Goal: Task Accomplishment & Management: Manage account settings

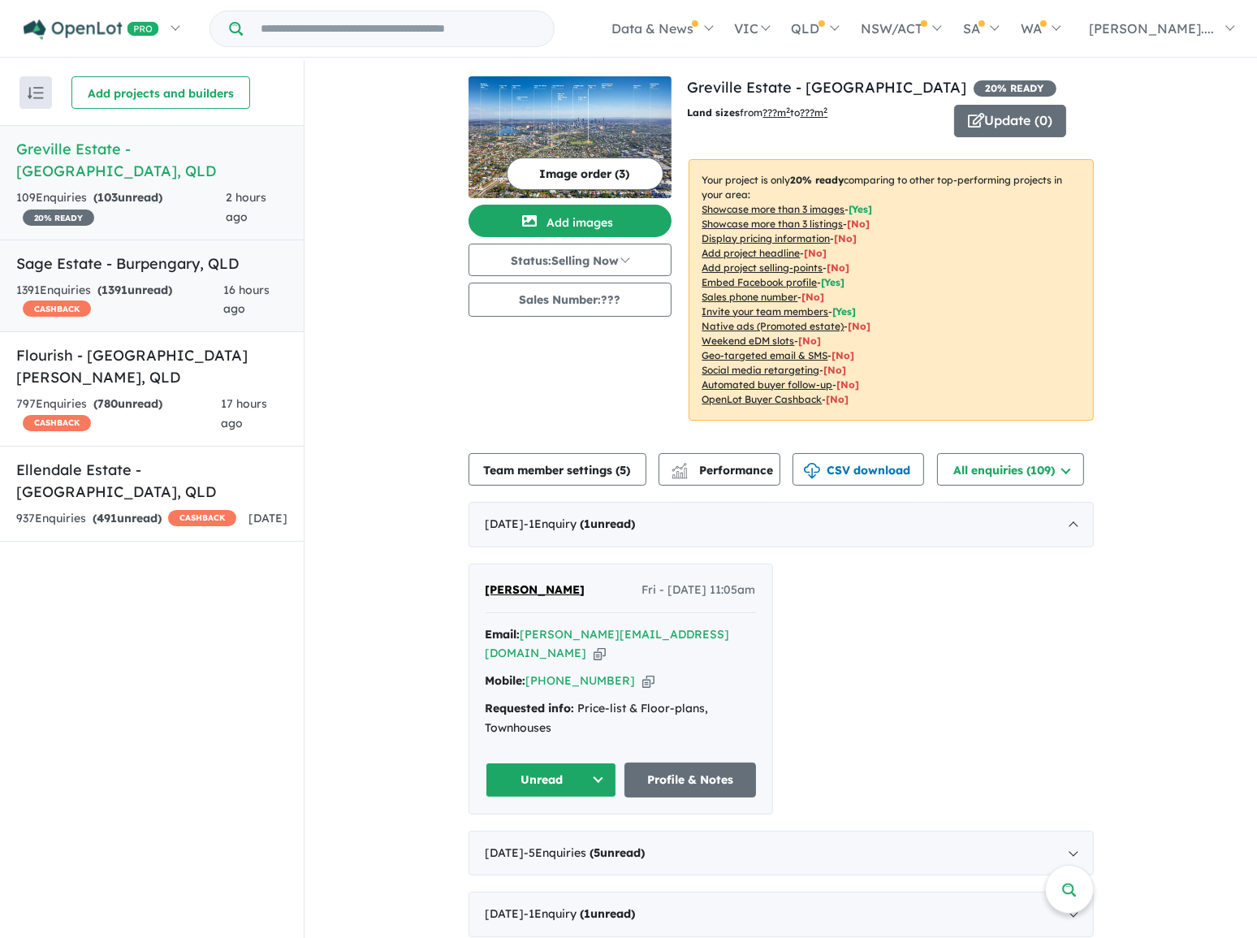
click at [67, 281] on div "1391 Enquir ies ( 1391 unread) CASHBACK" at bounding box center [119, 300] width 207 height 39
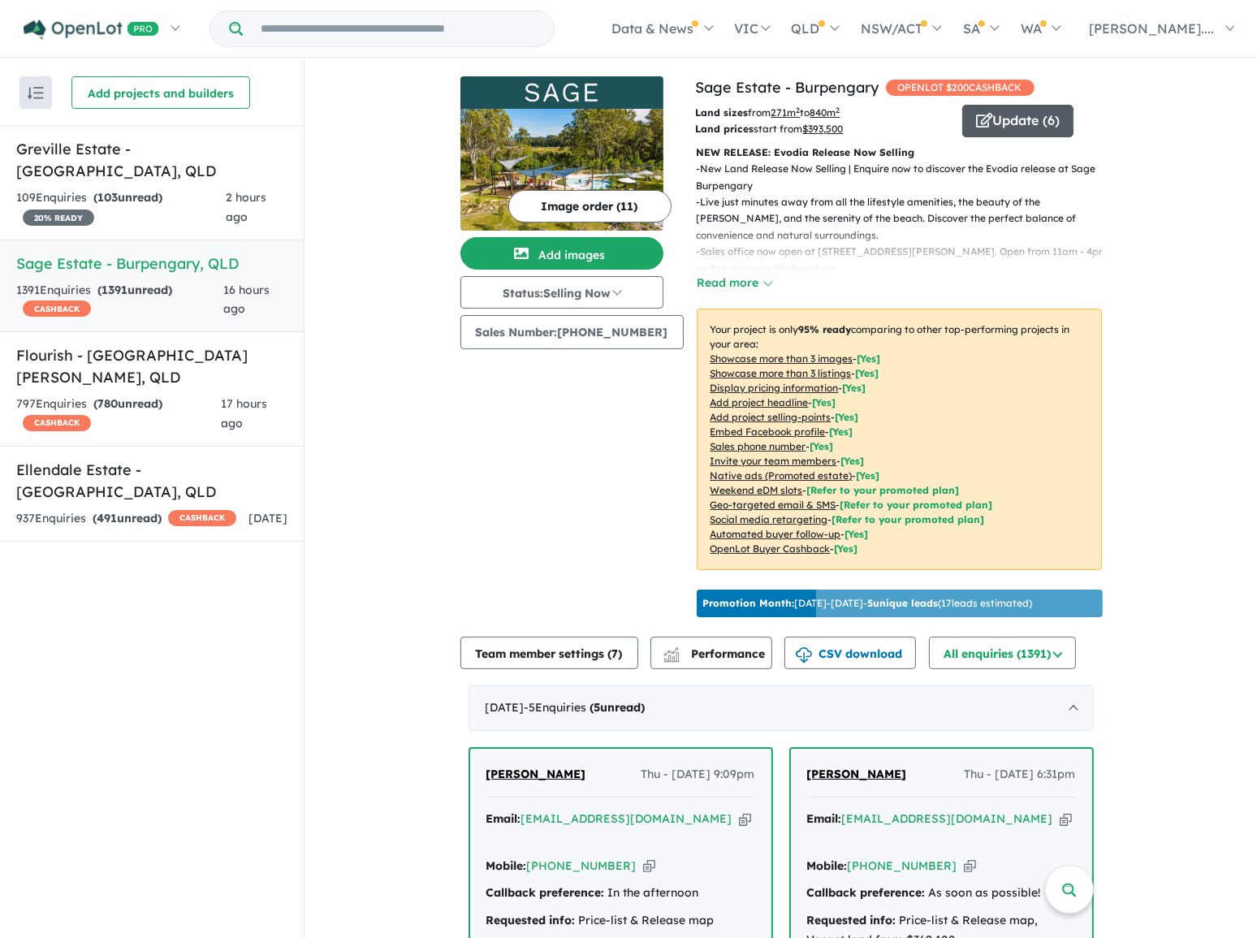
click at [1018, 129] on button "Update ( 6 )" at bounding box center [1017, 121] width 111 height 32
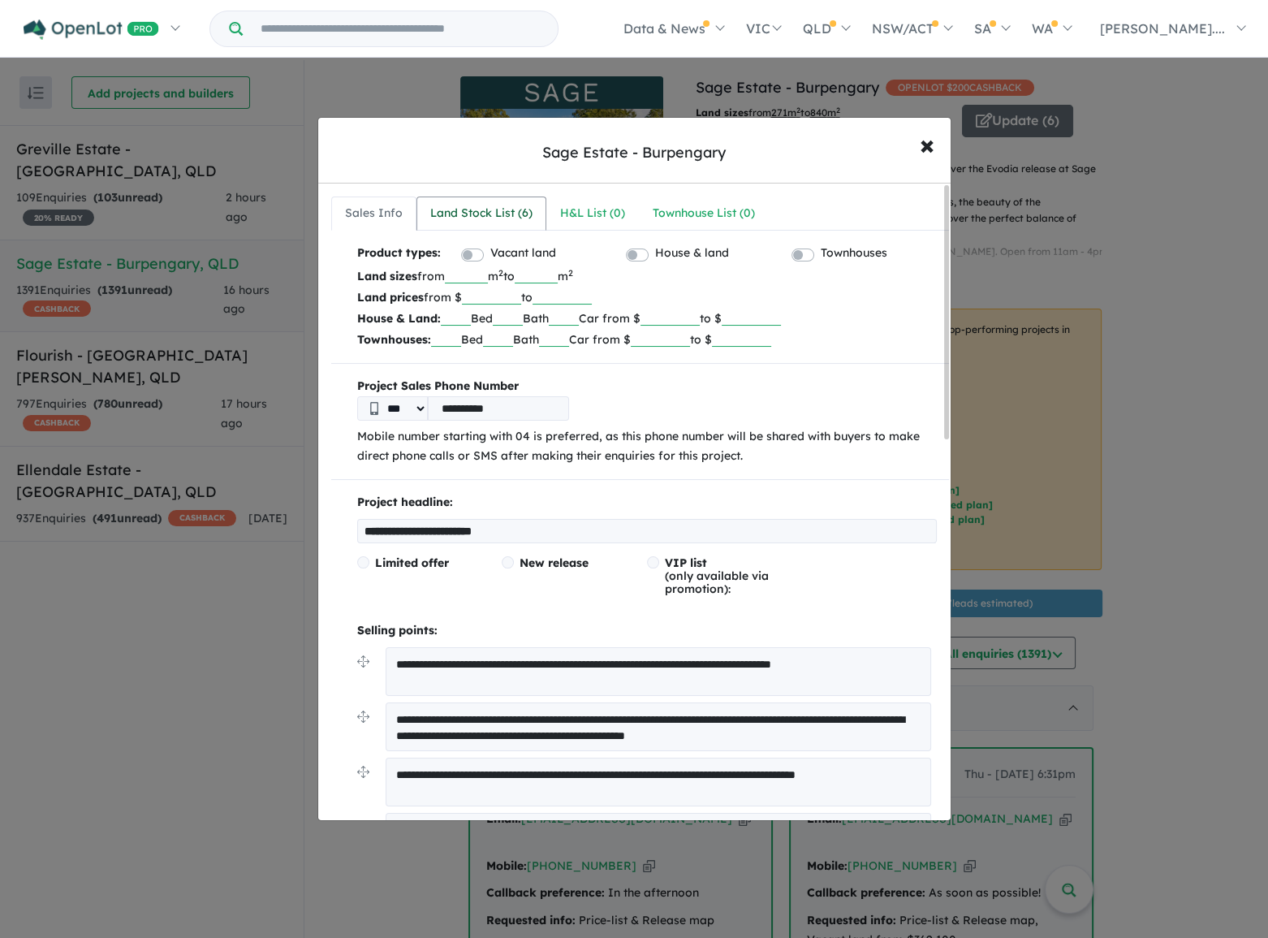
click at [497, 225] on link "Land Stock List ( 6 )" at bounding box center [482, 214] width 130 height 34
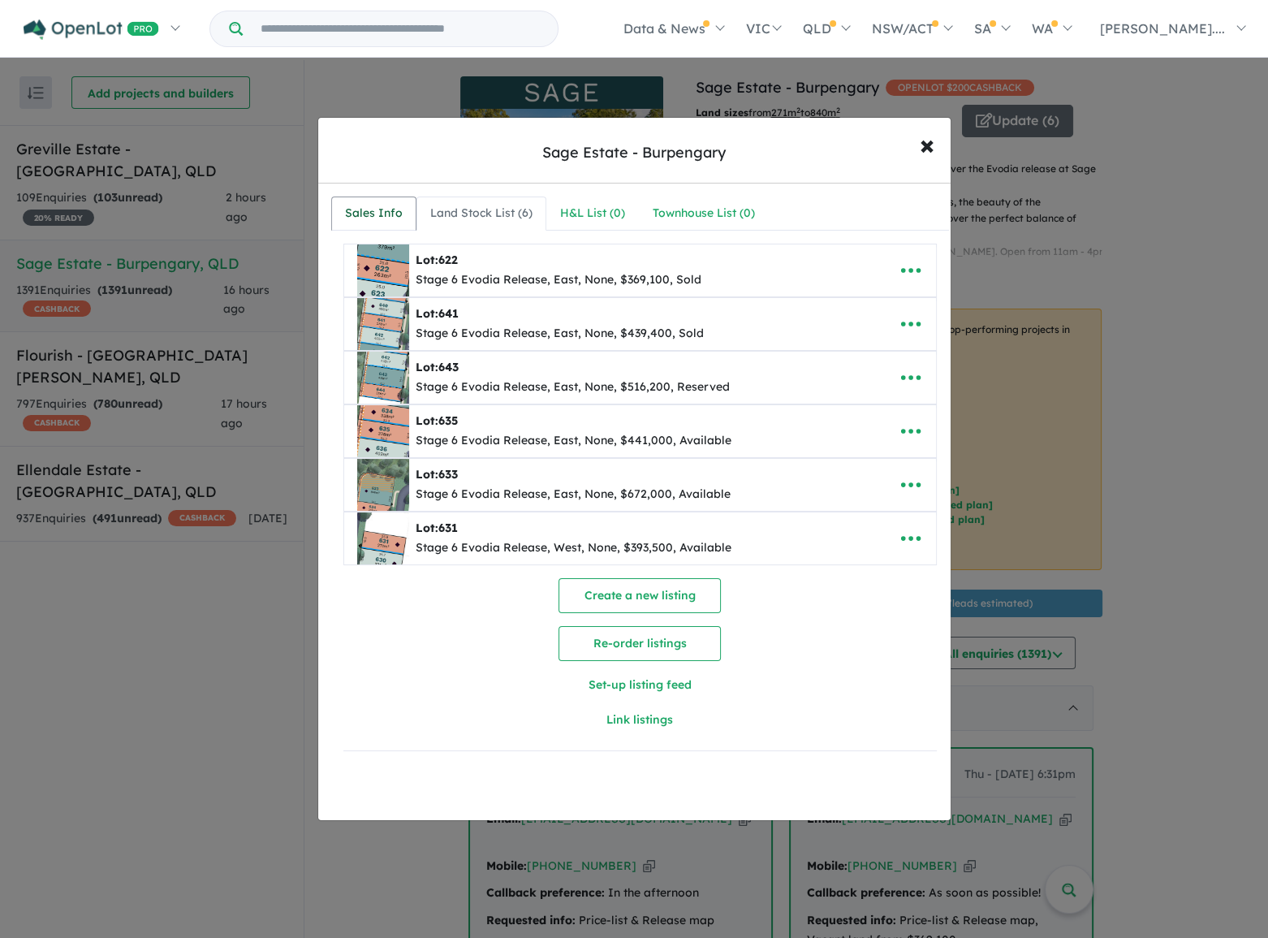
click at [404, 216] on link "Sales Info" at bounding box center [373, 214] width 85 height 34
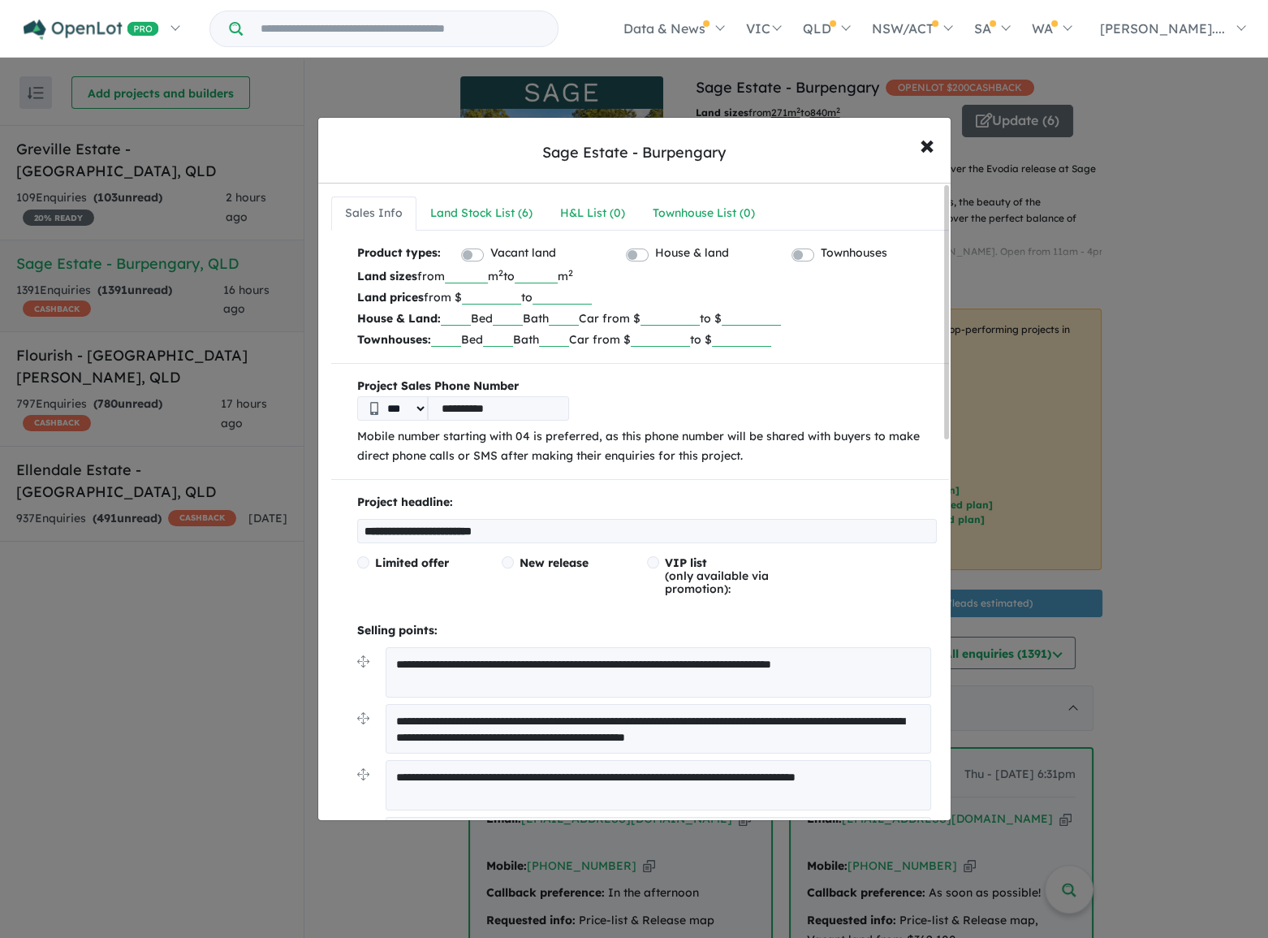
drag, startPoint x: 523, startPoint y: 293, endPoint x: 490, endPoint y: 297, distance: 32.7
click at [490, 297] on input "******" at bounding box center [491, 296] width 59 height 16
type input "******"
drag, startPoint x: 688, startPoint y: 278, endPoint x: 686, endPoint y: 268, distance: 9.9
click at [689, 278] on p "Land sizes from *** m 2 to *** m 2" at bounding box center [647, 276] width 580 height 21
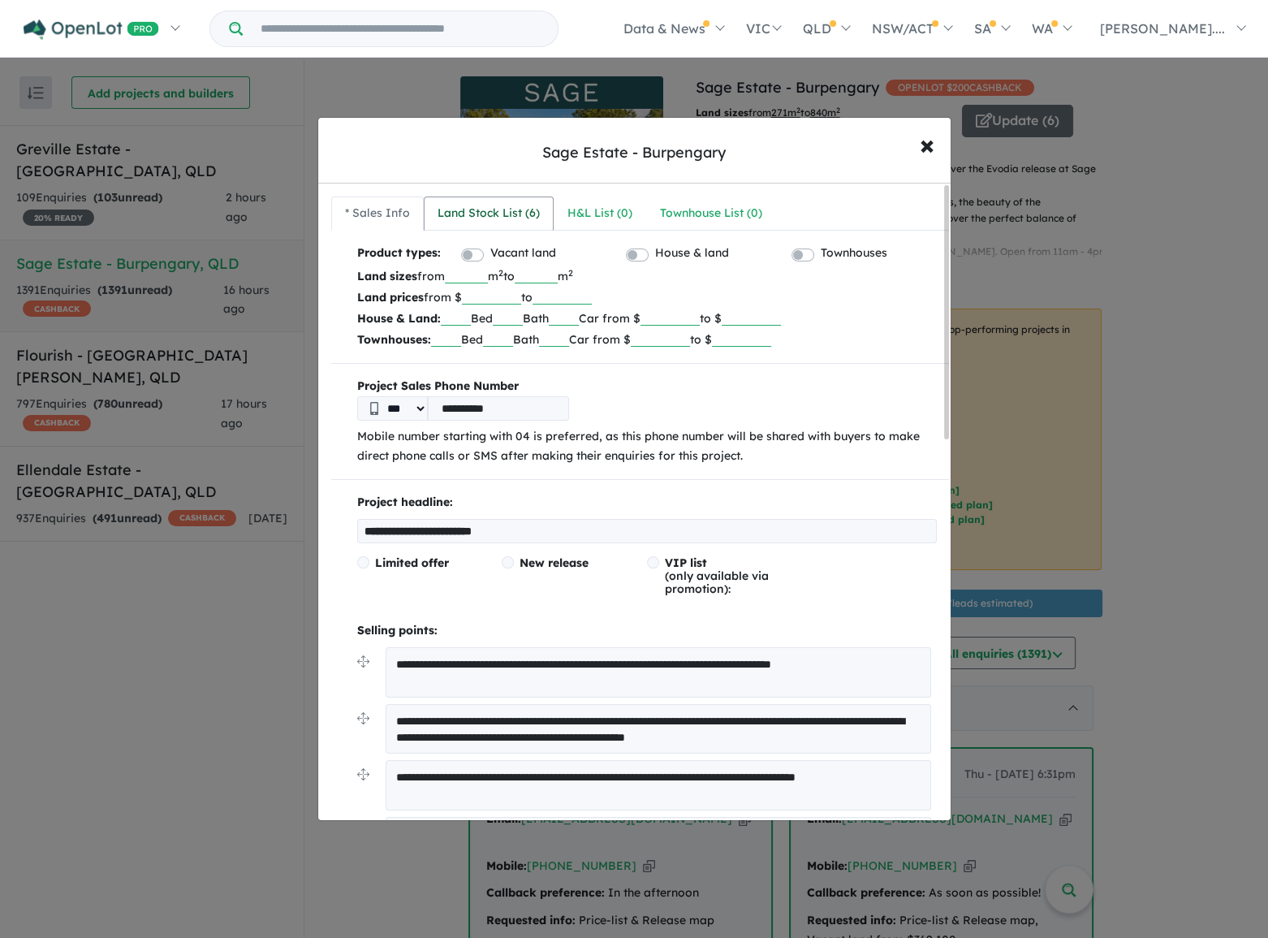
click at [534, 210] on div "Land Stock List ( 6 )" at bounding box center [489, 213] width 102 height 19
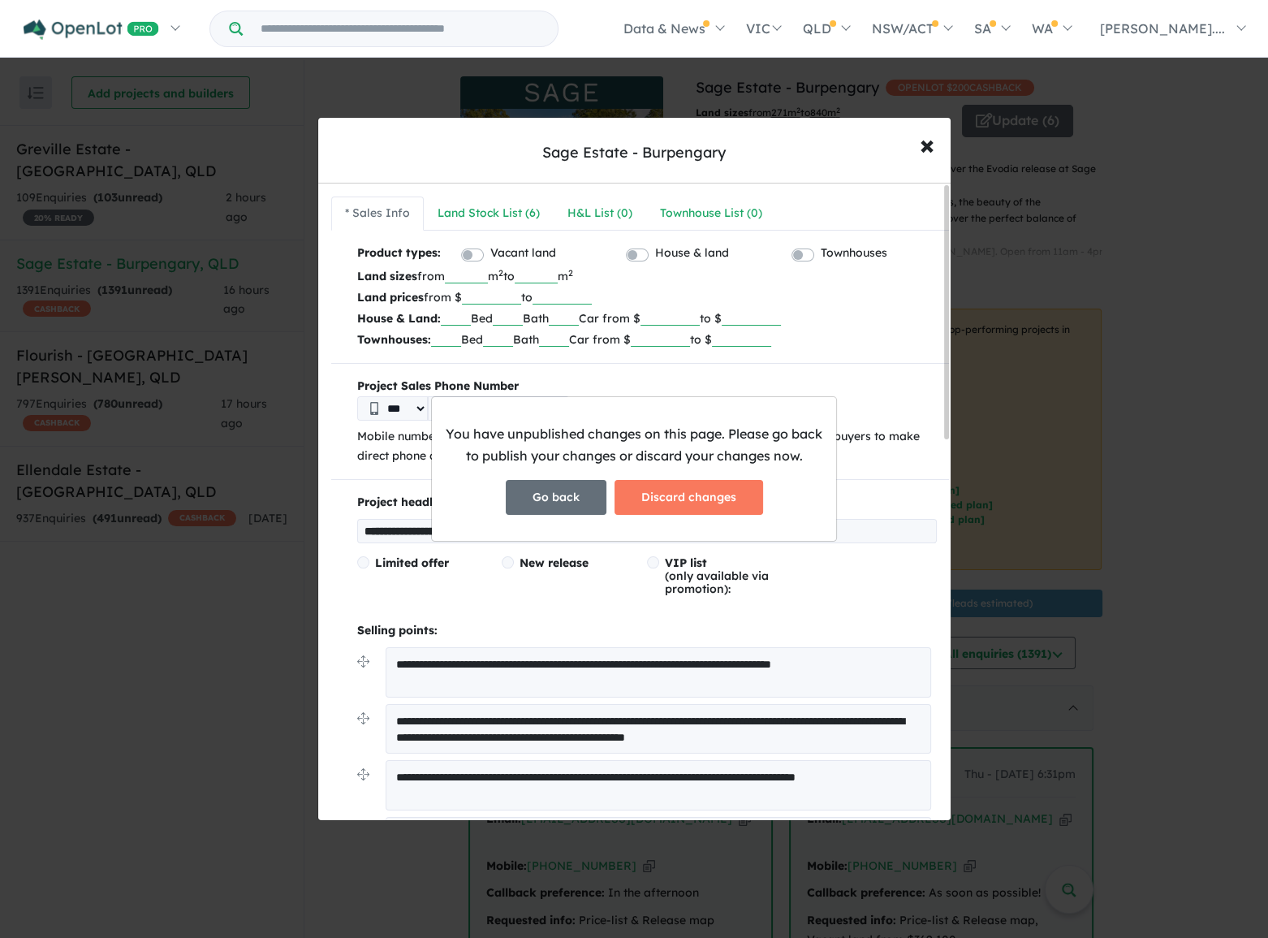
click at [568, 495] on button "Go back" at bounding box center [556, 497] width 101 height 35
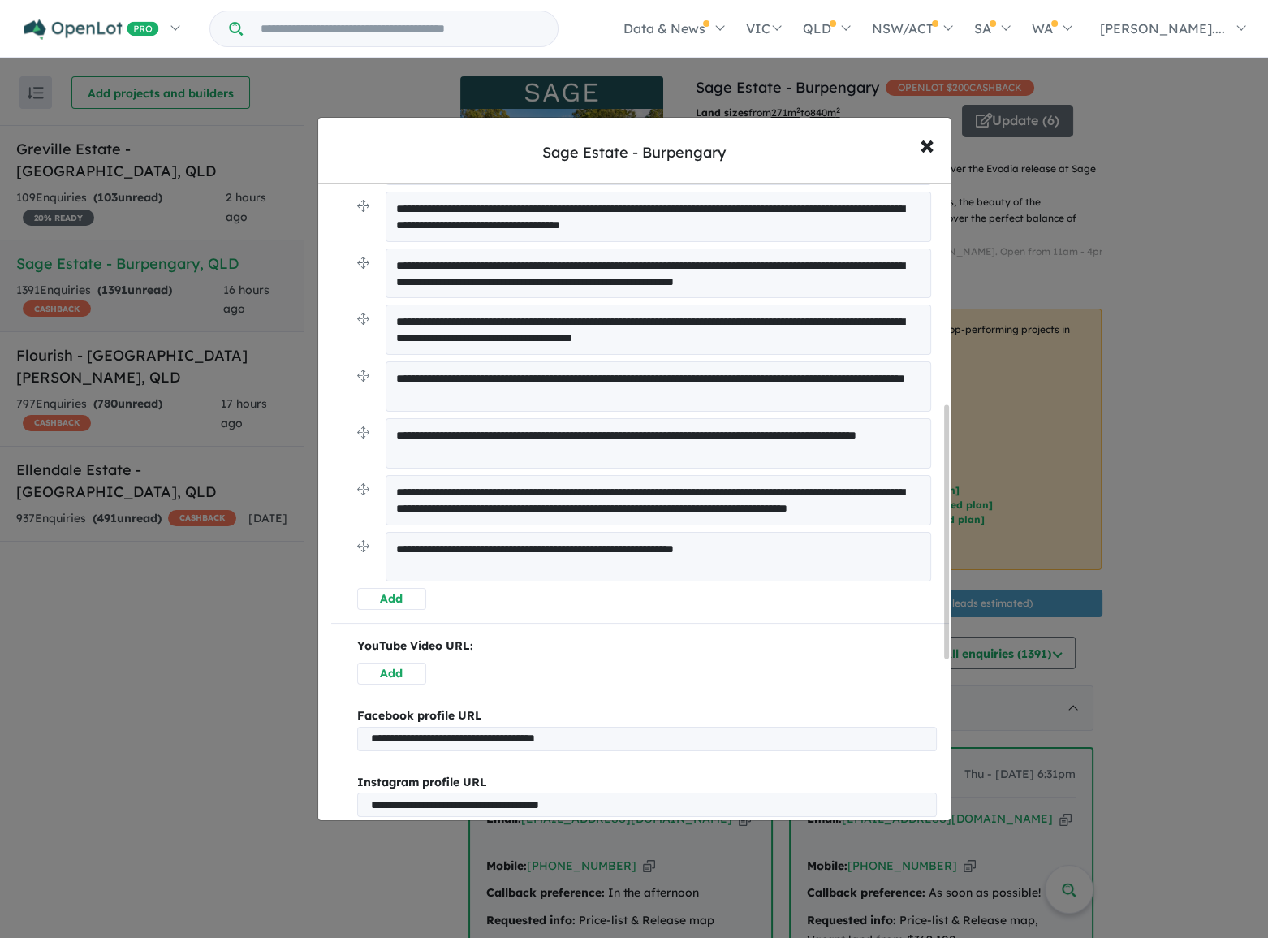
scroll to position [958, 0]
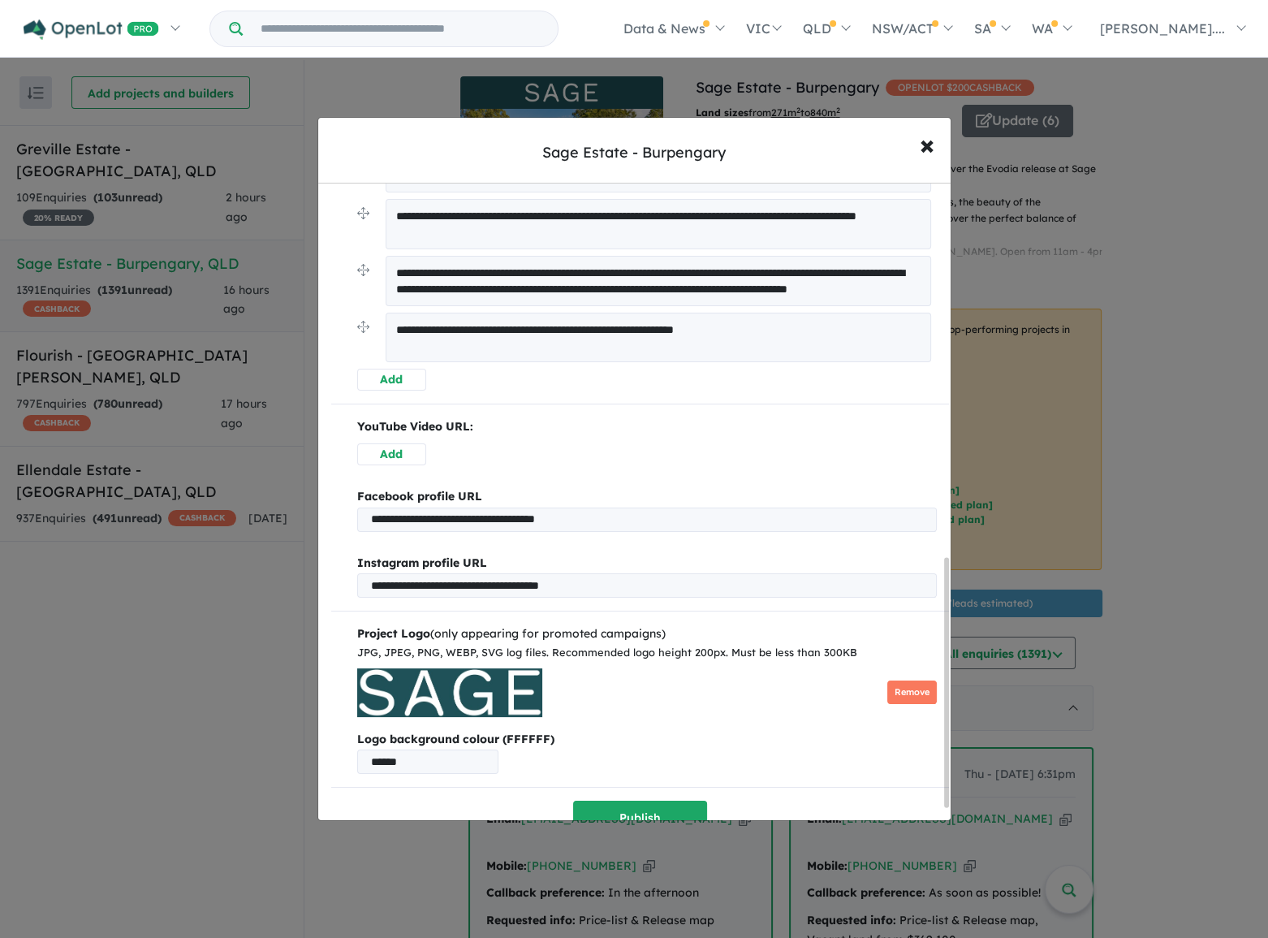
click at [642, 796] on div "**********" at bounding box center [640, 60] width 618 height 1550
click at [643, 801] on button "Publish" at bounding box center [640, 818] width 134 height 35
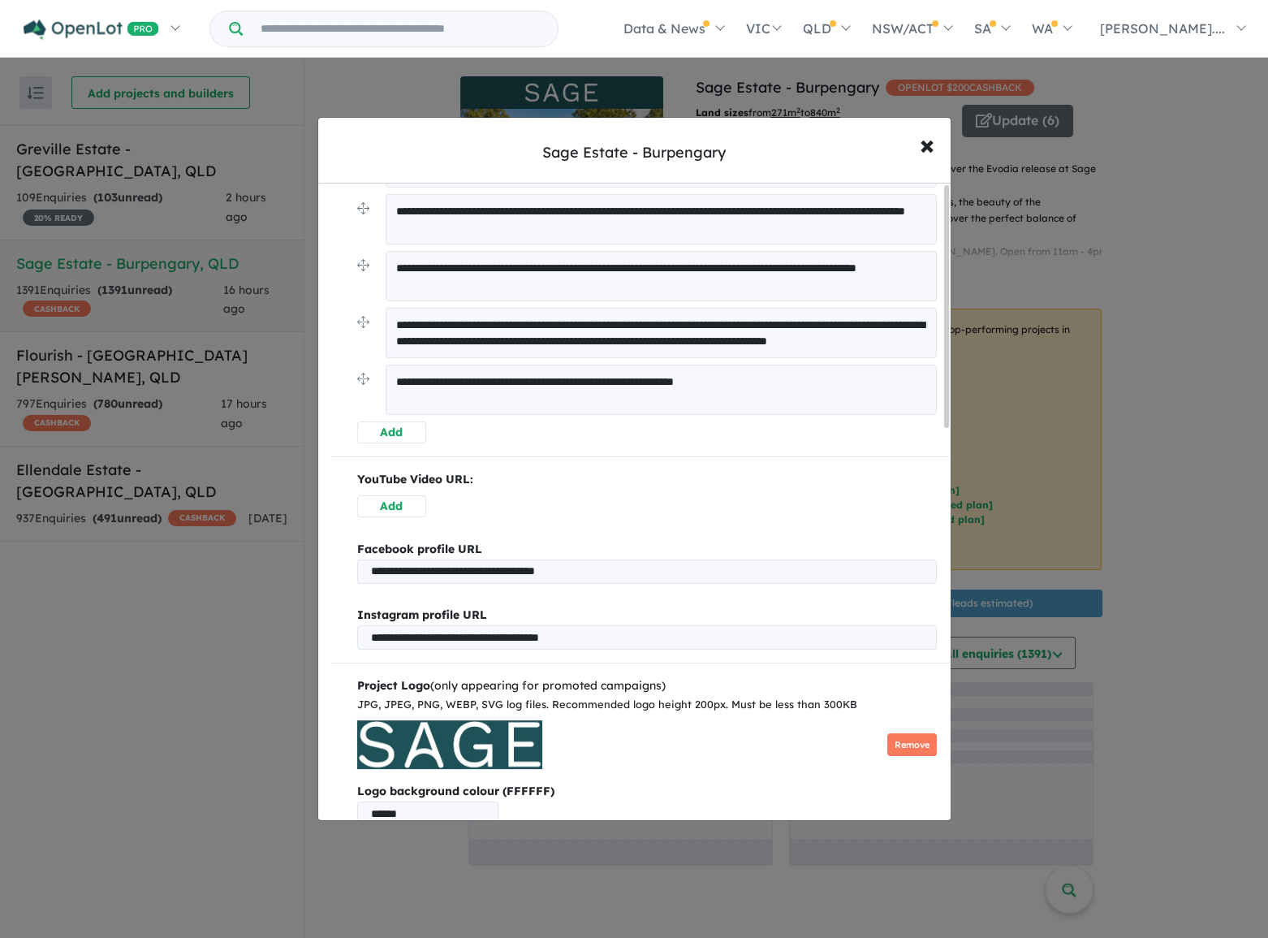
scroll to position [0, 0]
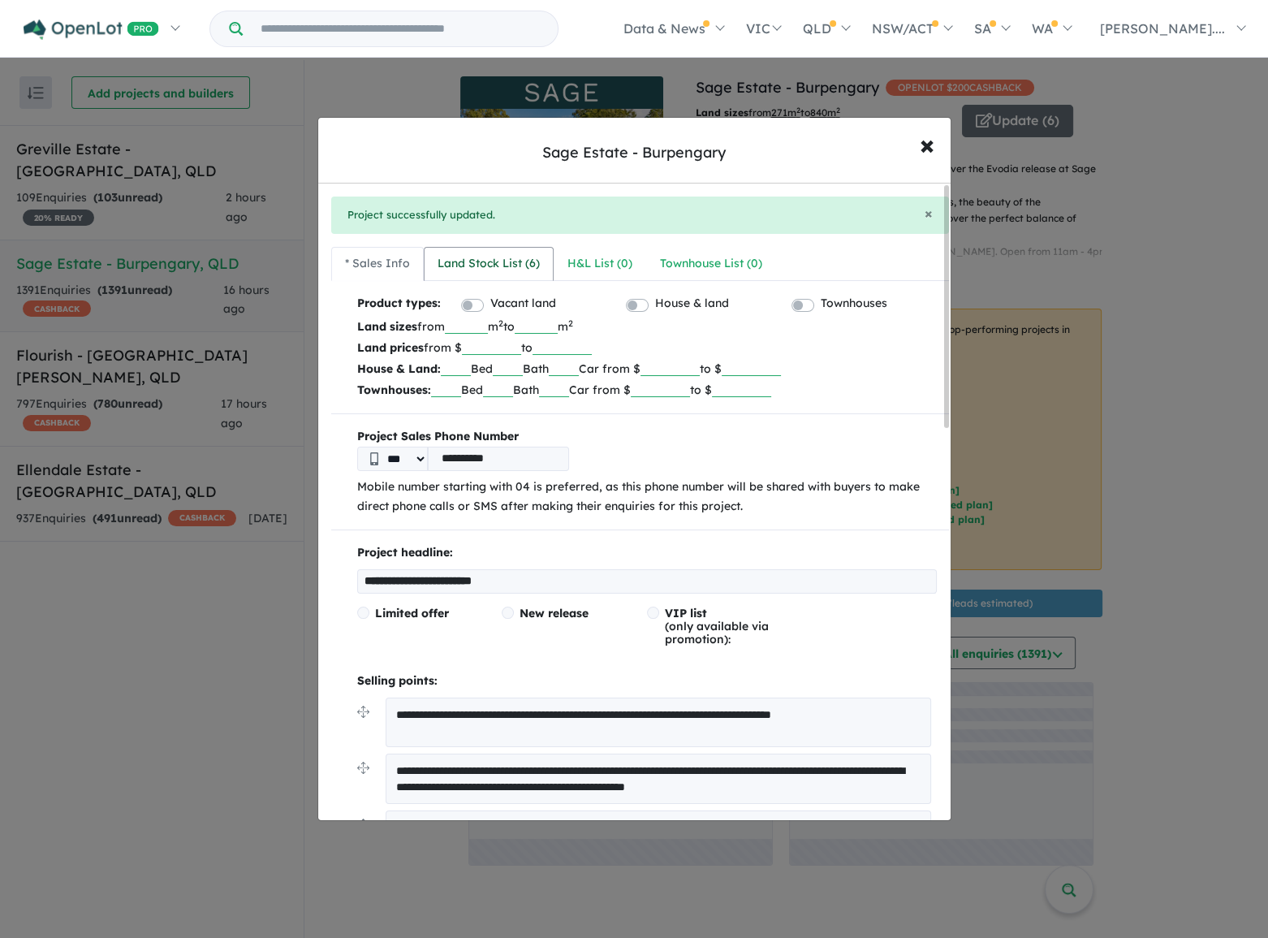
click at [495, 261] on div "Land Stock List ( 6 )" at bounding box center [489, 263] width 102 height 19
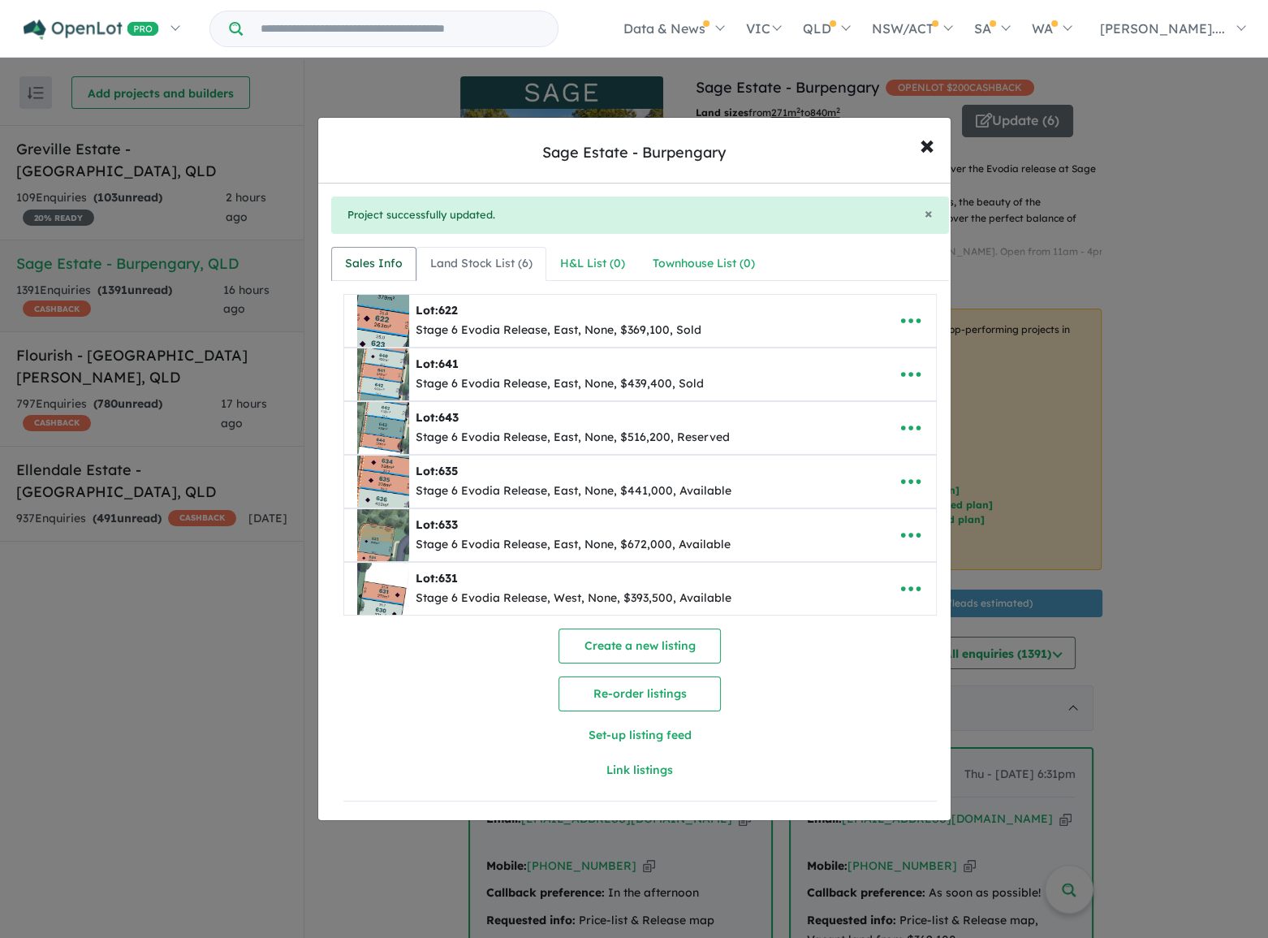
click at [406, 258] on link "Sales Info" at bounding box center [373, 264] width 85 height 34
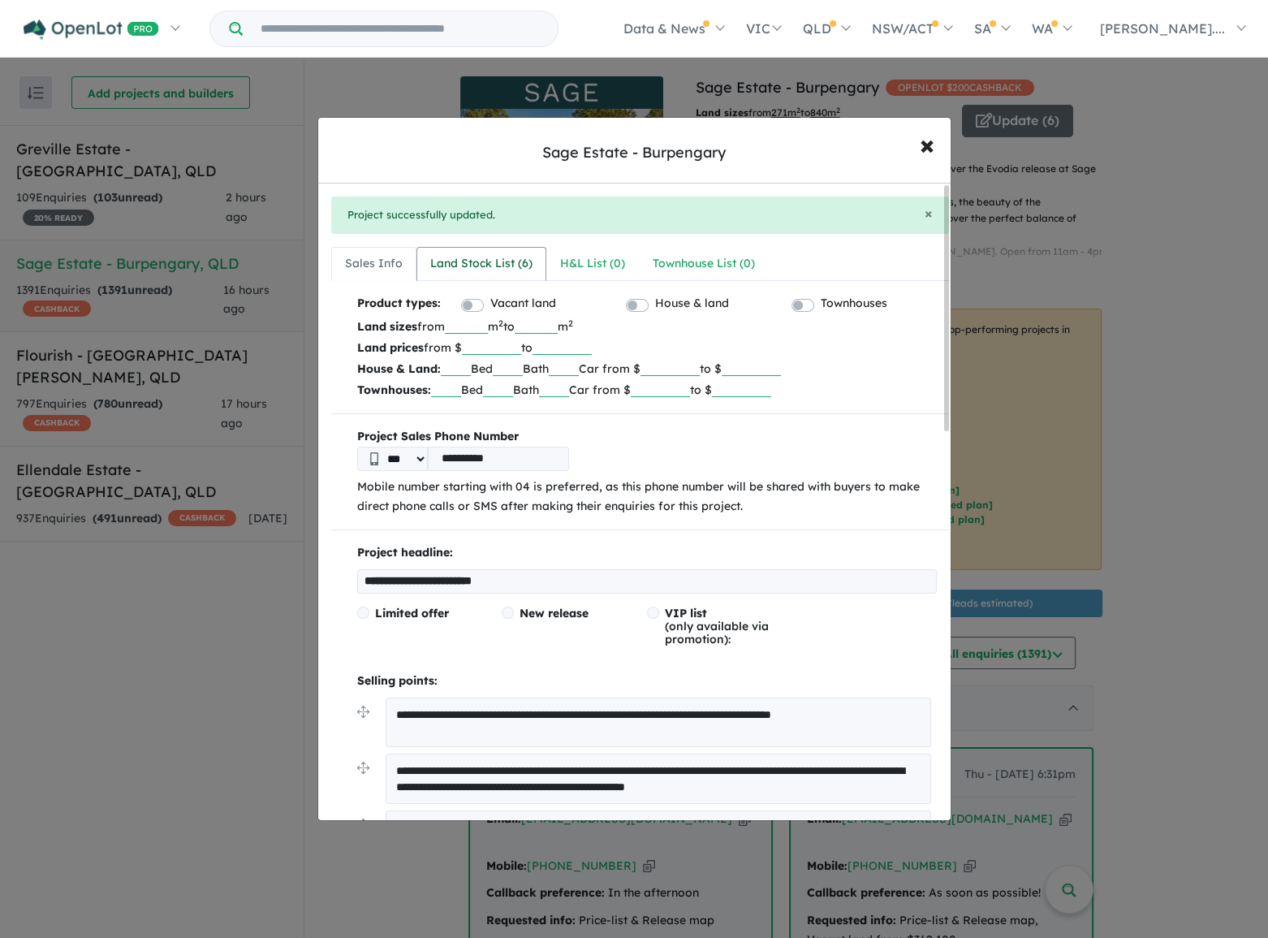
click at [449, 271] on div "Land Stock List ( 6 )" at bounding box center [481, 263] width 102 height 19
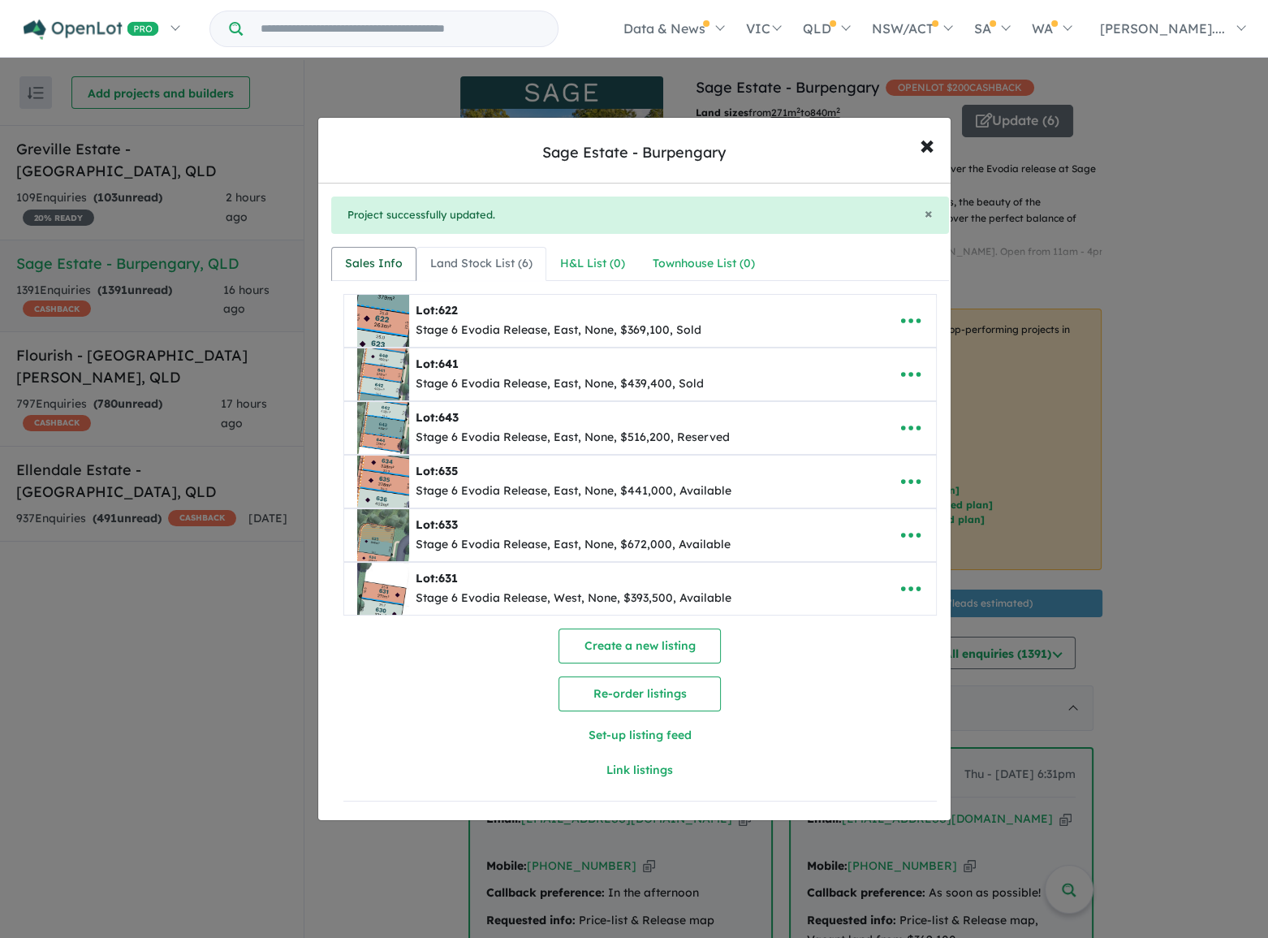
click at [375, 276] on link "Sales Info" at bounding box center [373, 264] width 85 height 34
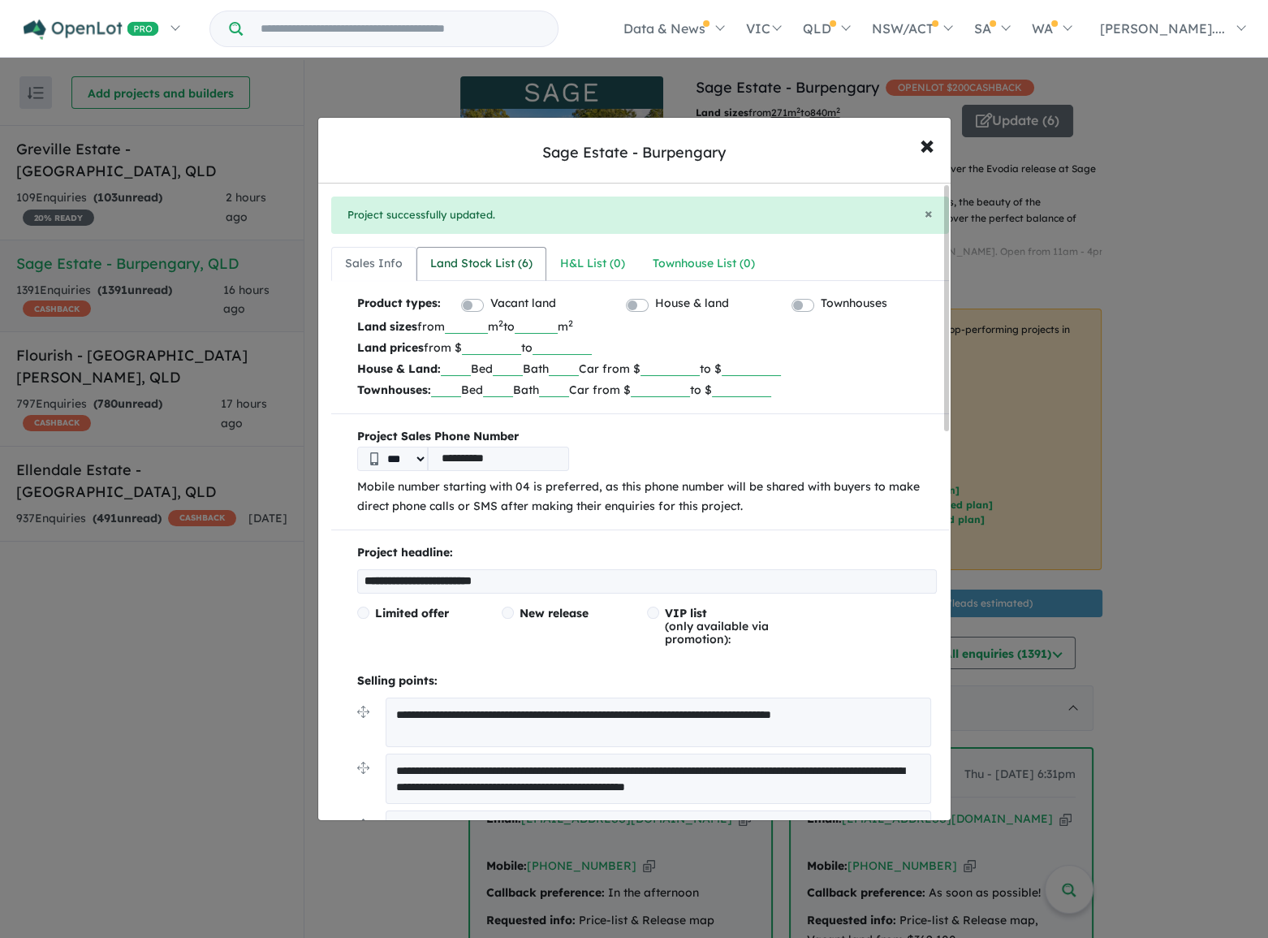
click at [510, 255] on div "Land Stock List ( 6 )" at bounding box center [481, 263] width 102 height 19
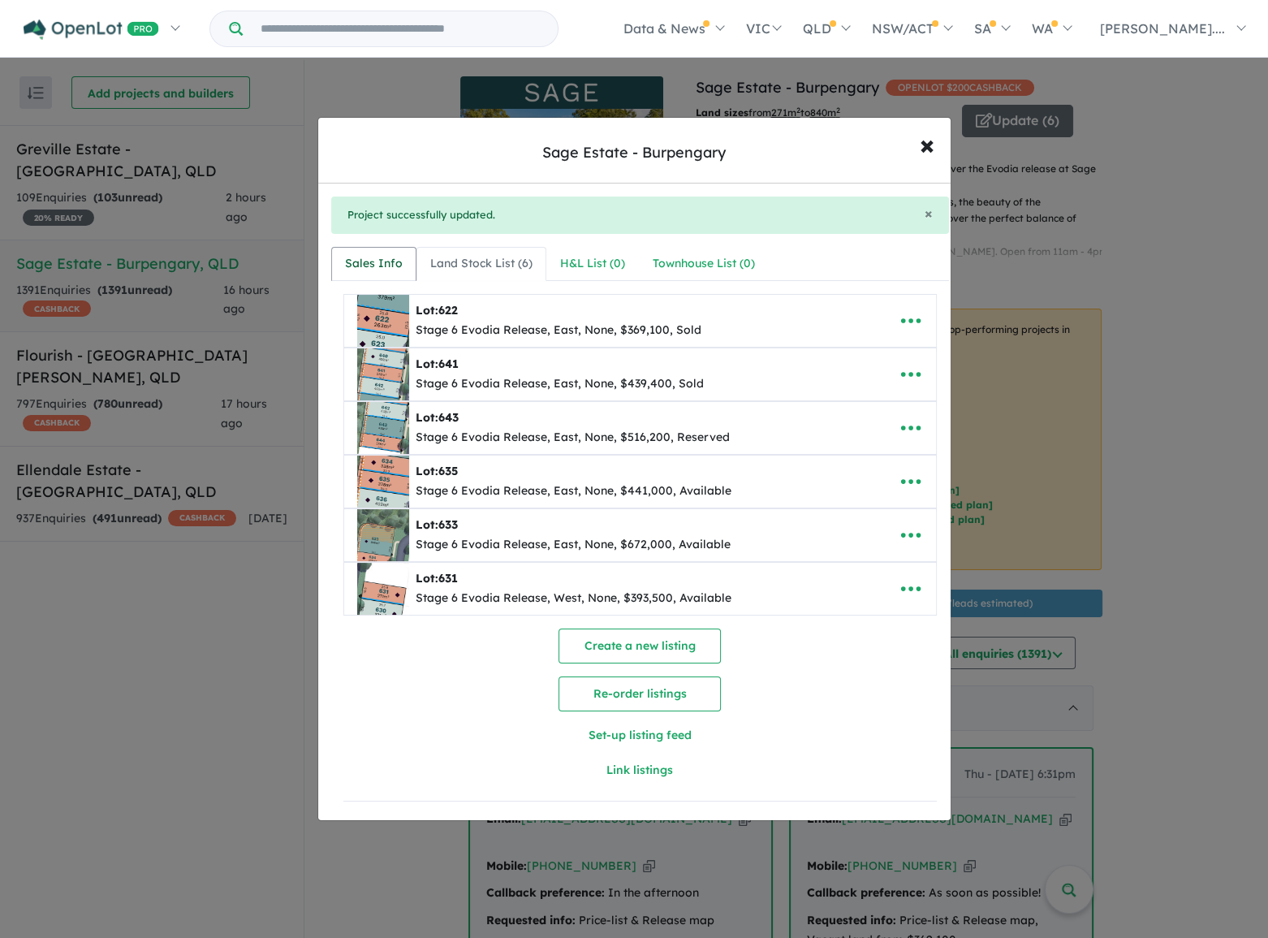
click at [399, 266] on div "Sales Info" at bounding box center [374, 263] width 58 height 19
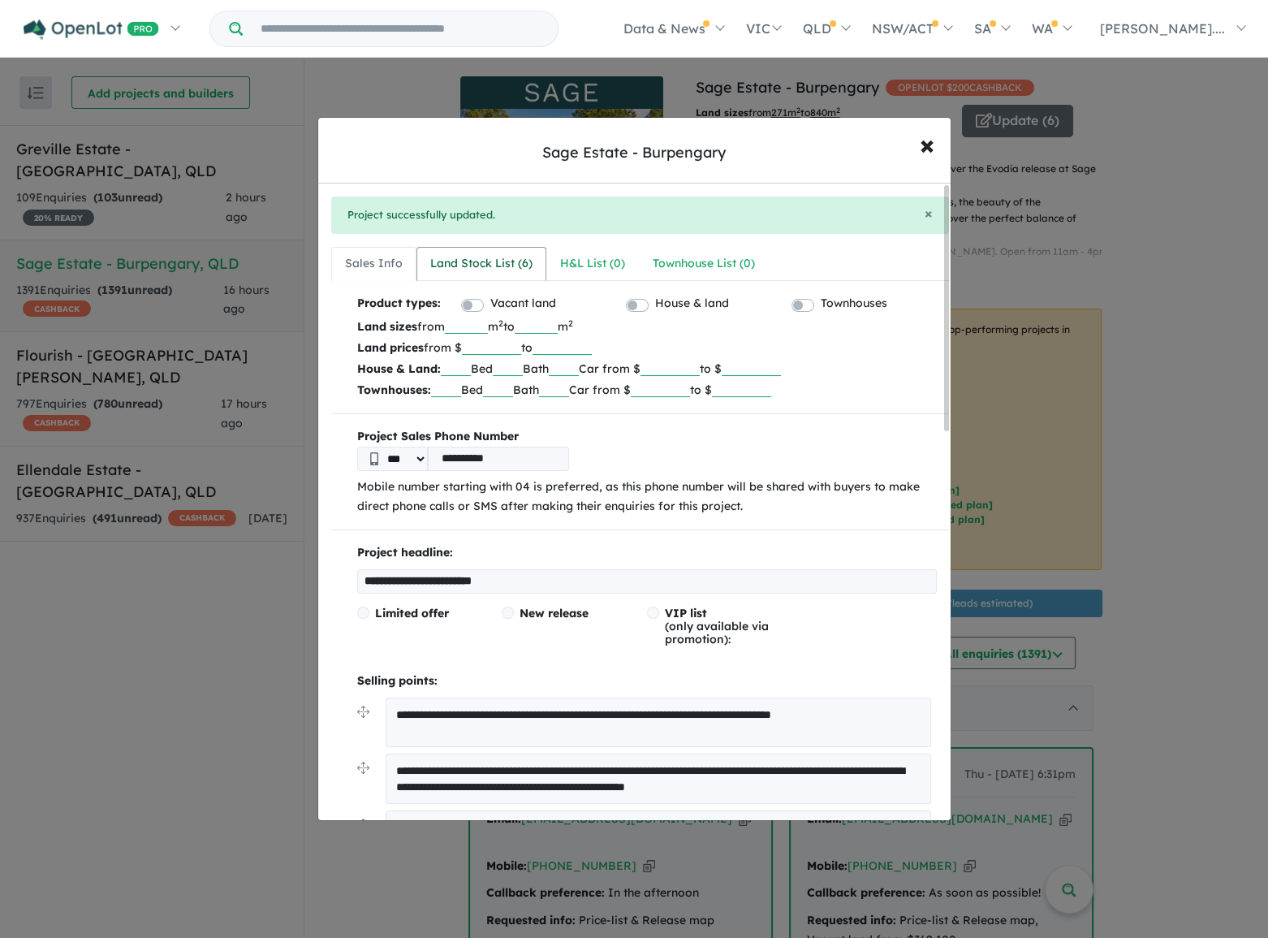
click at [498, 265] on div "Land Stock List ( 6 )" at bounding box center [481, 263] width 102 height 19
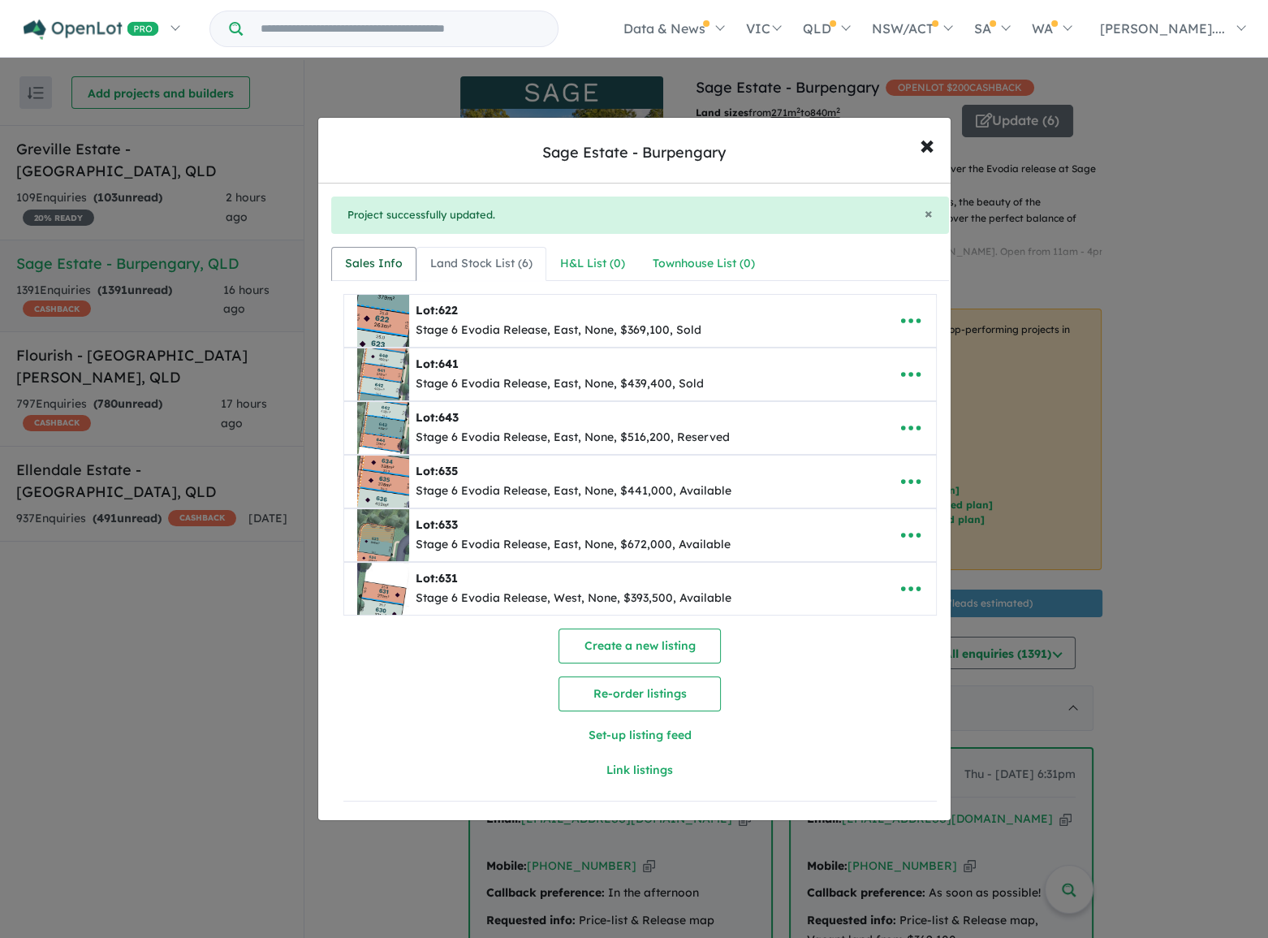
click at [394, 261] on div "Sales Info" at bounding box center [374, 263] width 58 height 19
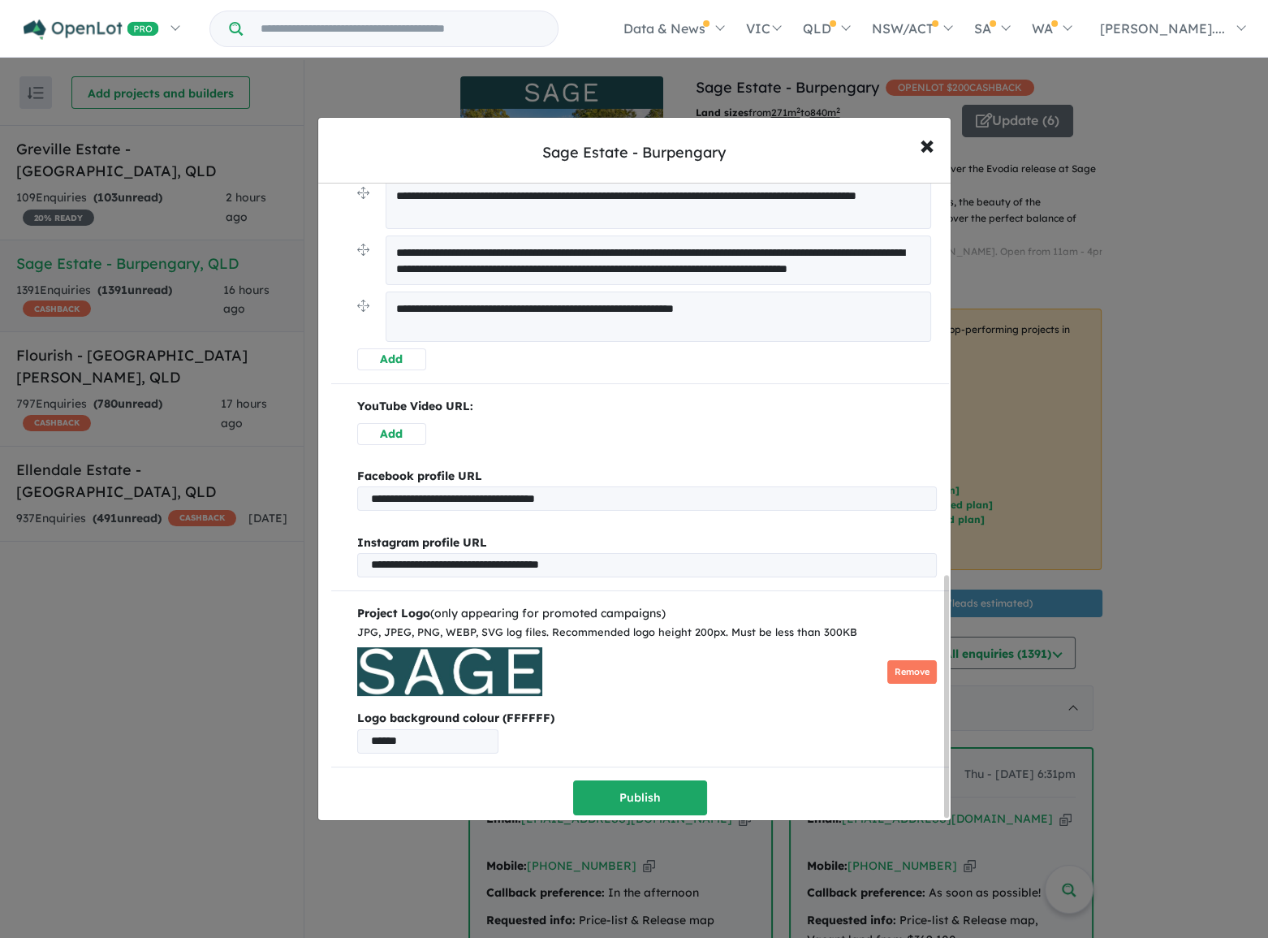
scroll to position [1035, 0]
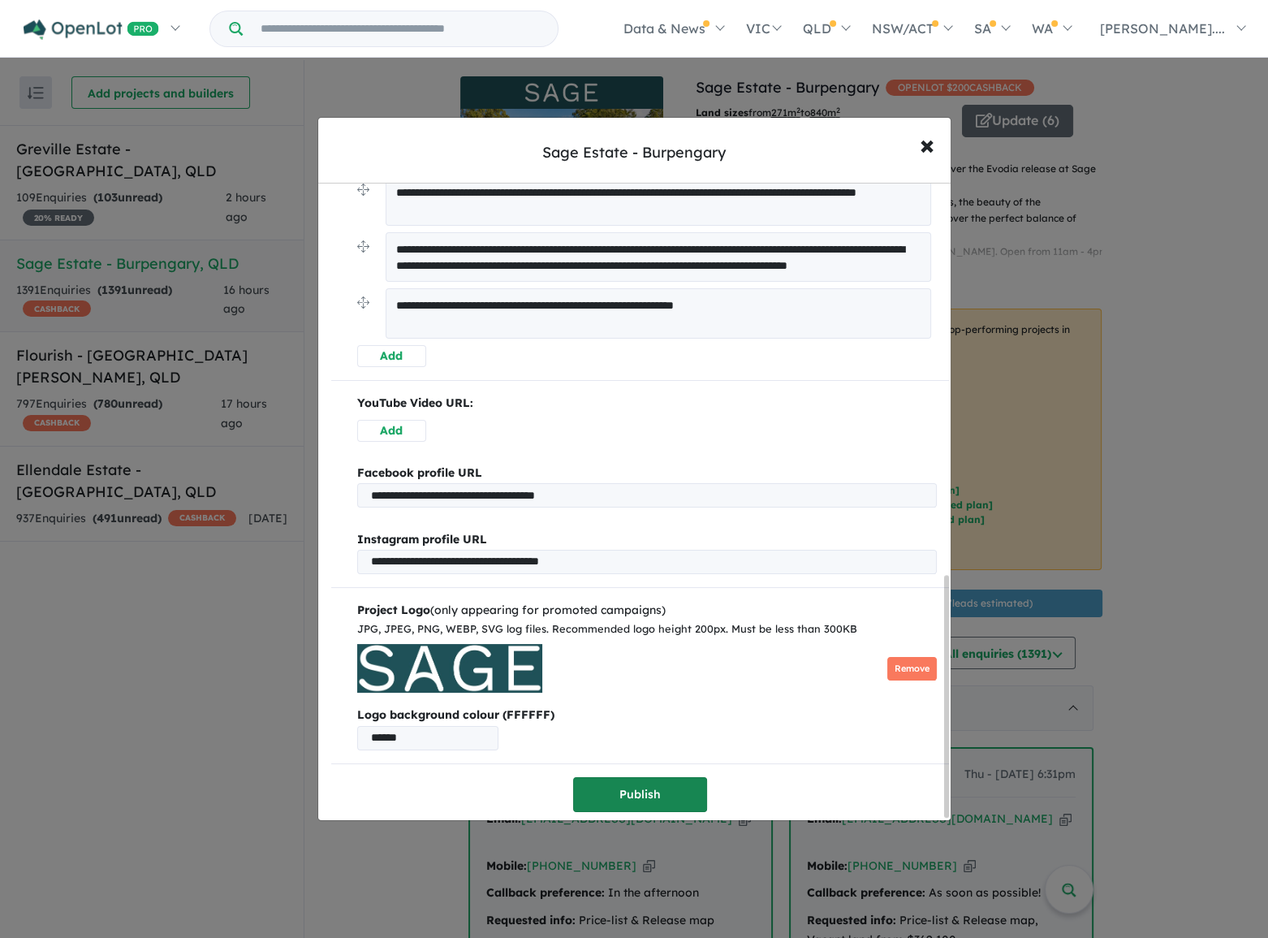
click at [663, 782] on button "Publish" at bounding box center [640, 794] width 134 height 35
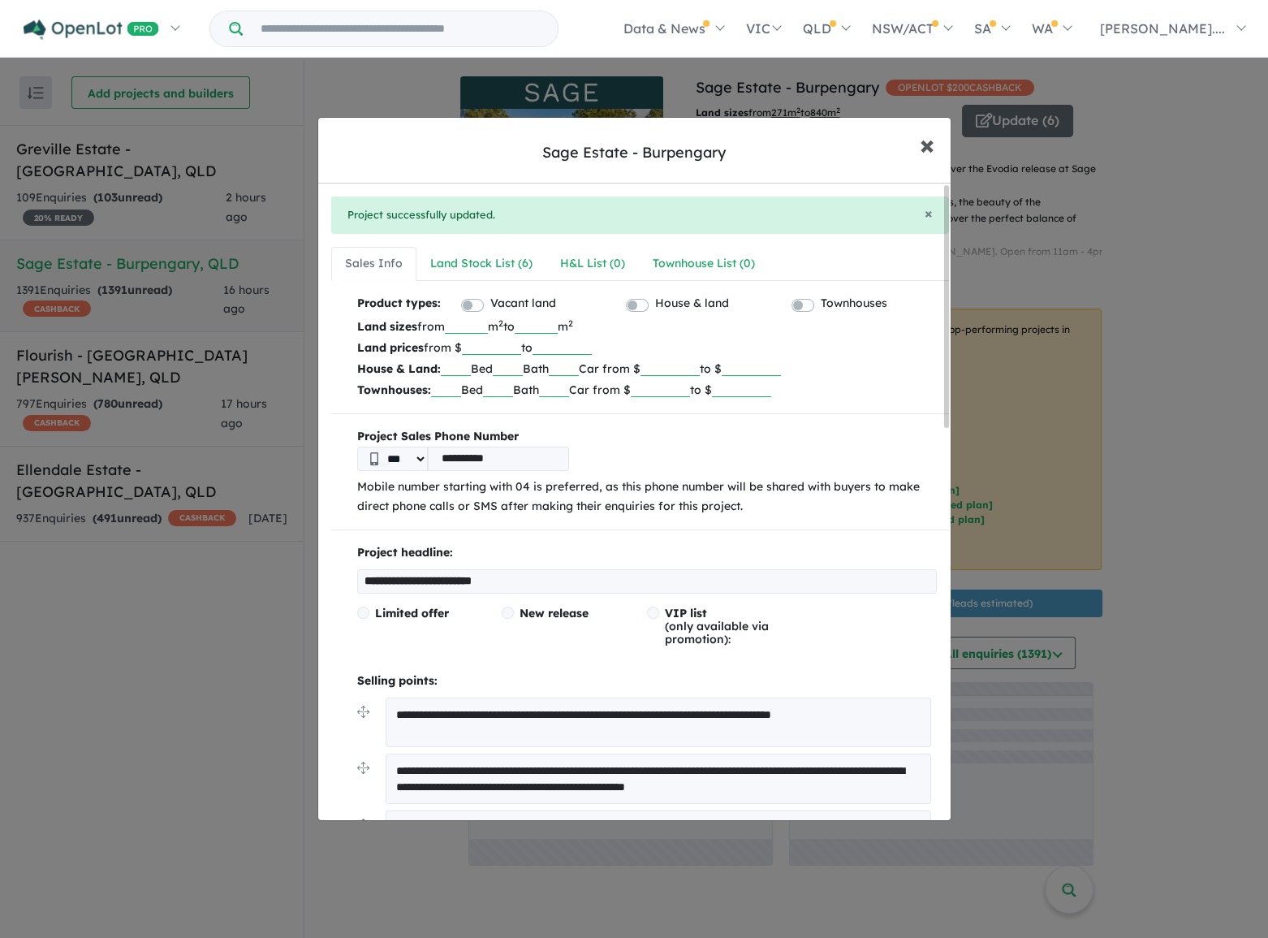
click at [922, 146] on span "×" at bounding box center [927, 144] width 15 height 35
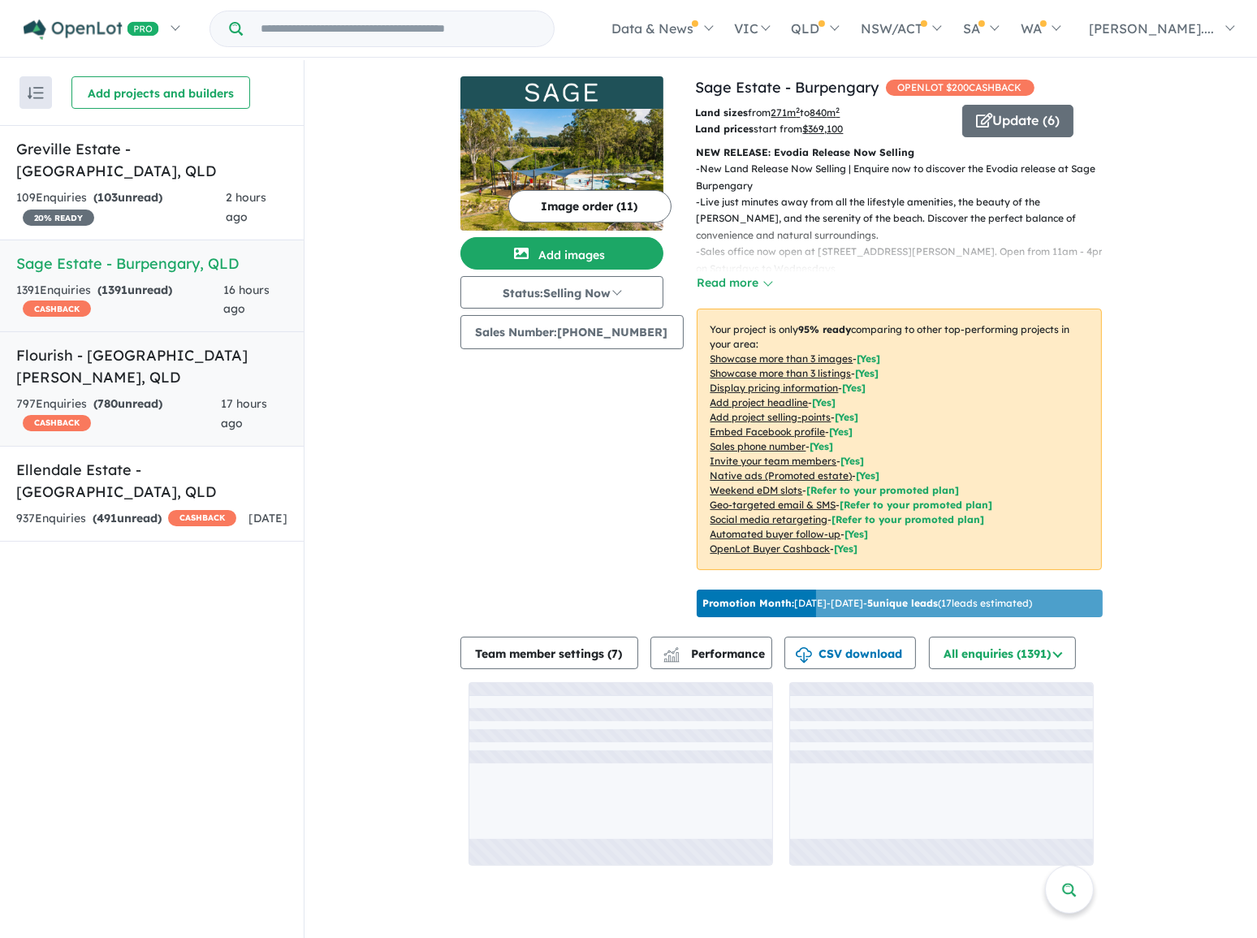
click at [106, 396] on span "780" at bounding box center [107, 403] width 20 height 15
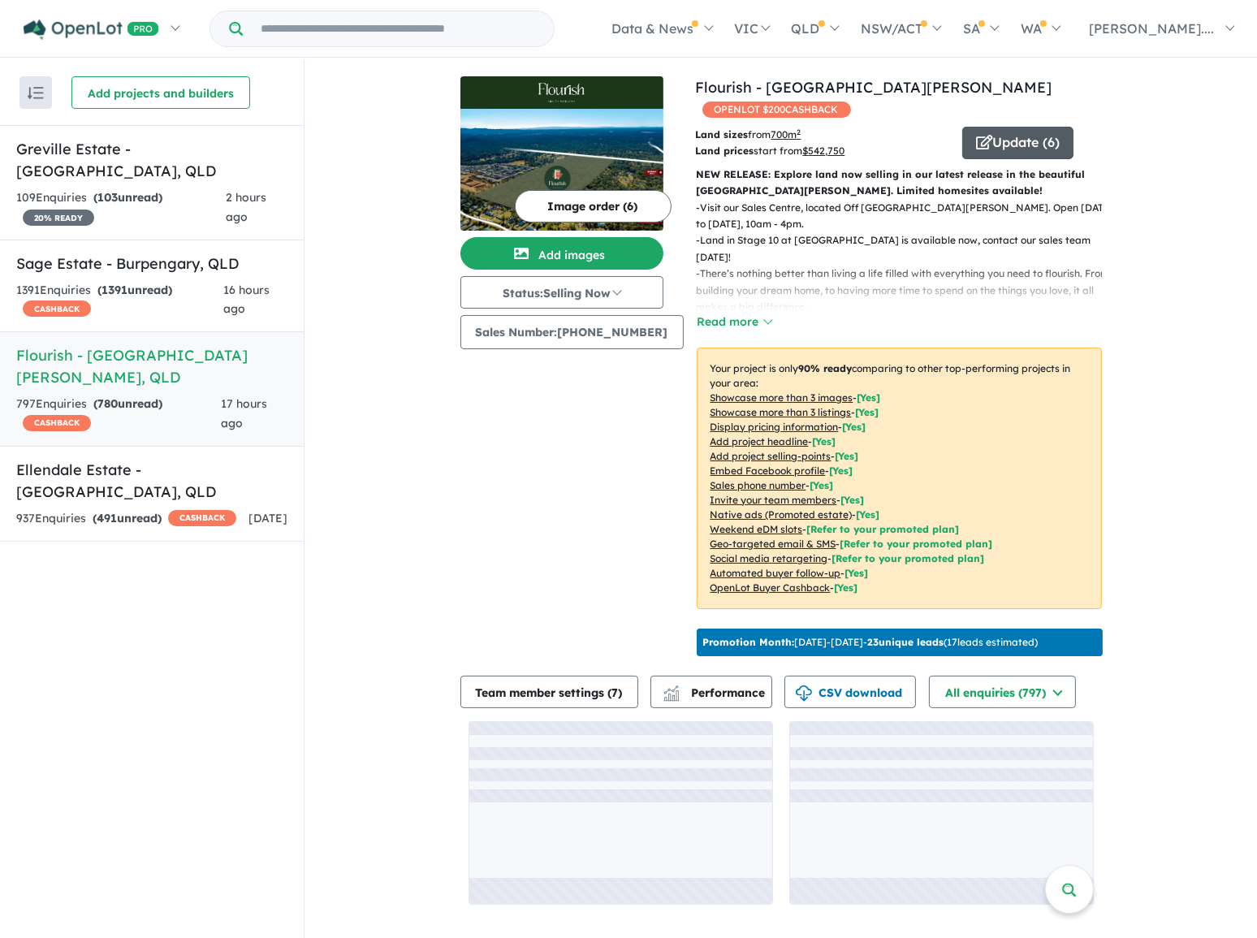
click at [1016, 127] on button "Update ( 6 )" at bounding box center [1017, 143] width 111 height 32
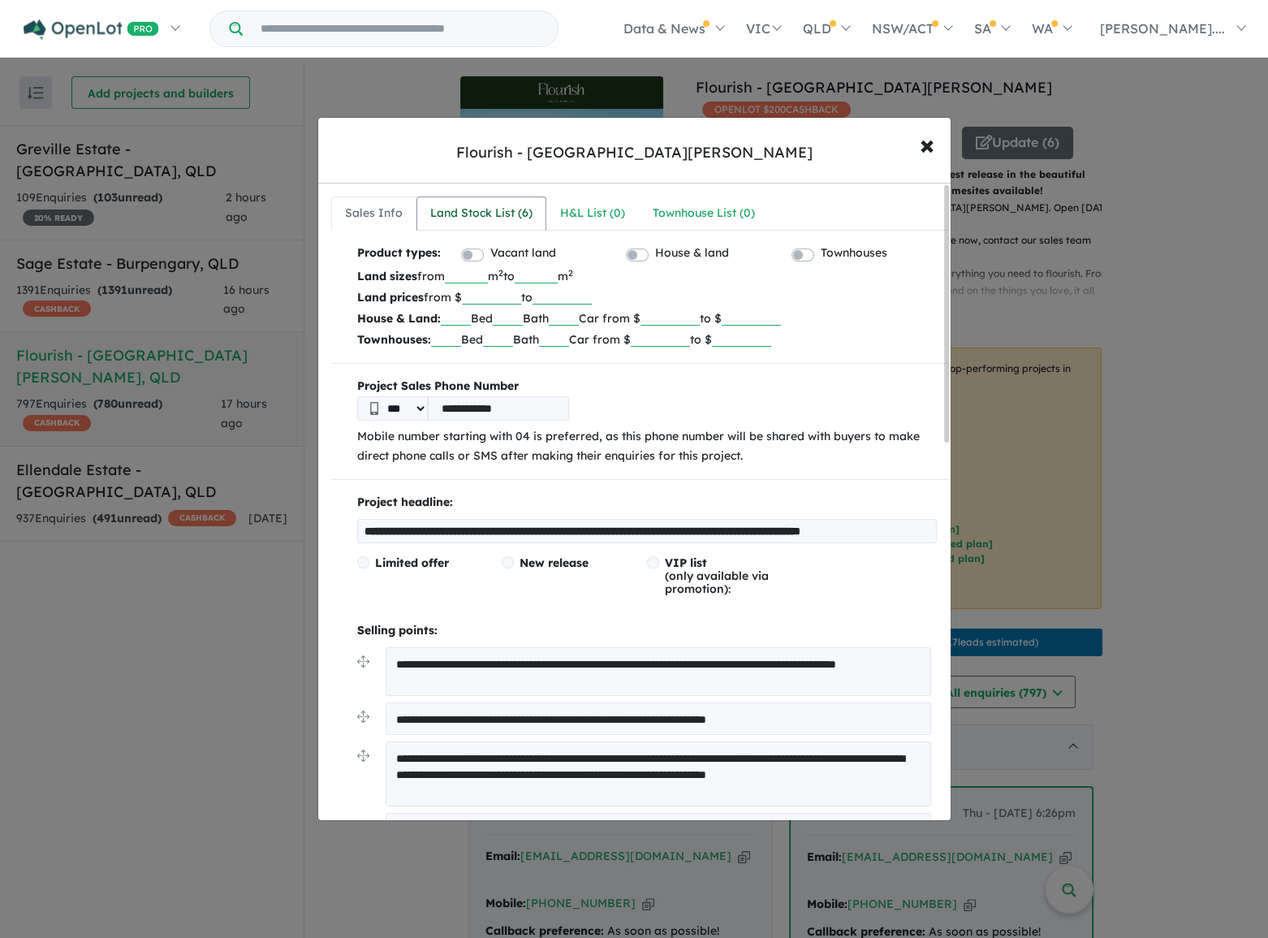
click at [507, 216] on div "Land Stock List ( 6 )" at bounding box center [481, 213] width 102 height 19
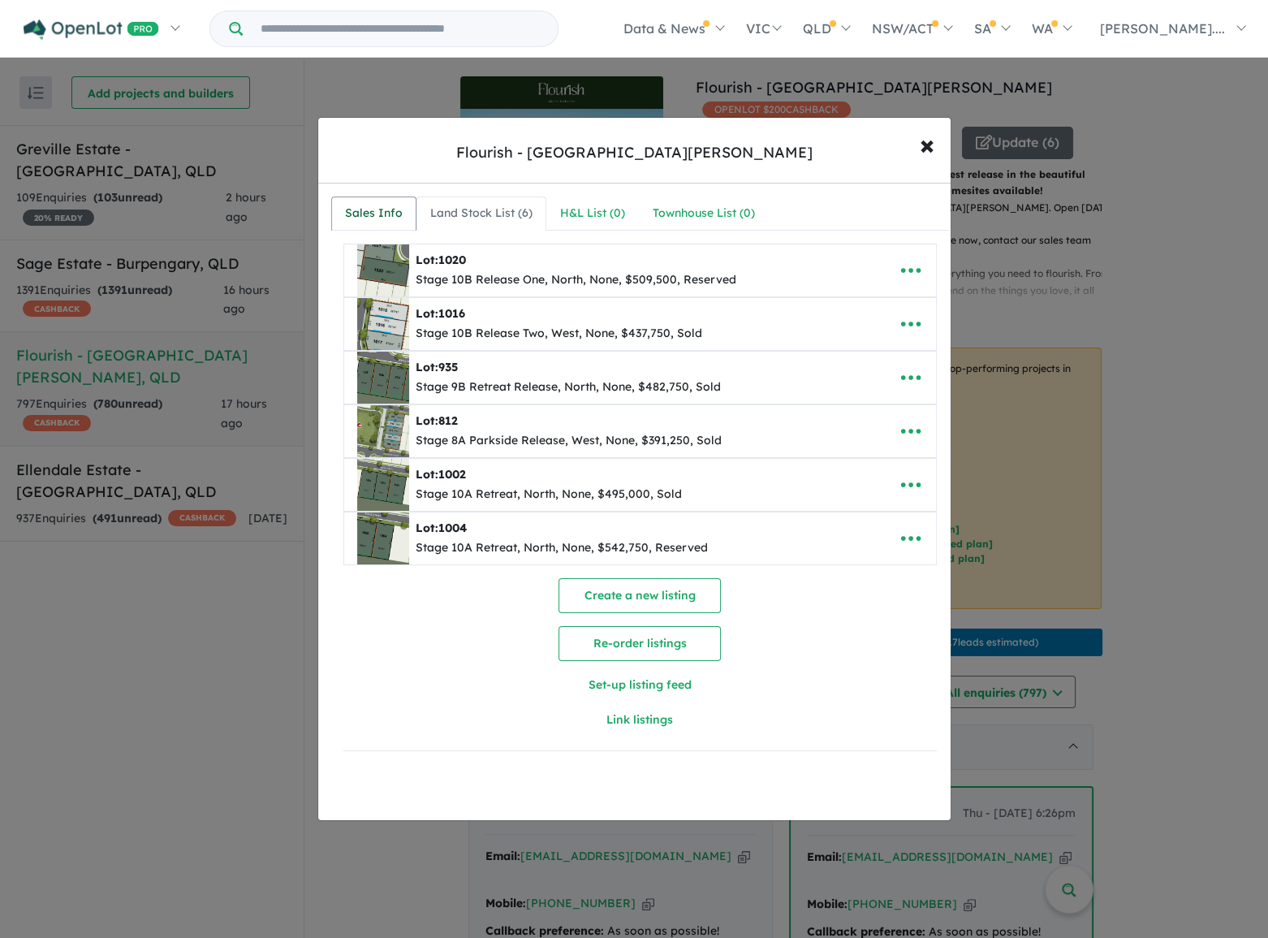
click at [379, 218] on div "Sales Info" at bounding box center [374, 213] width 58 height 19
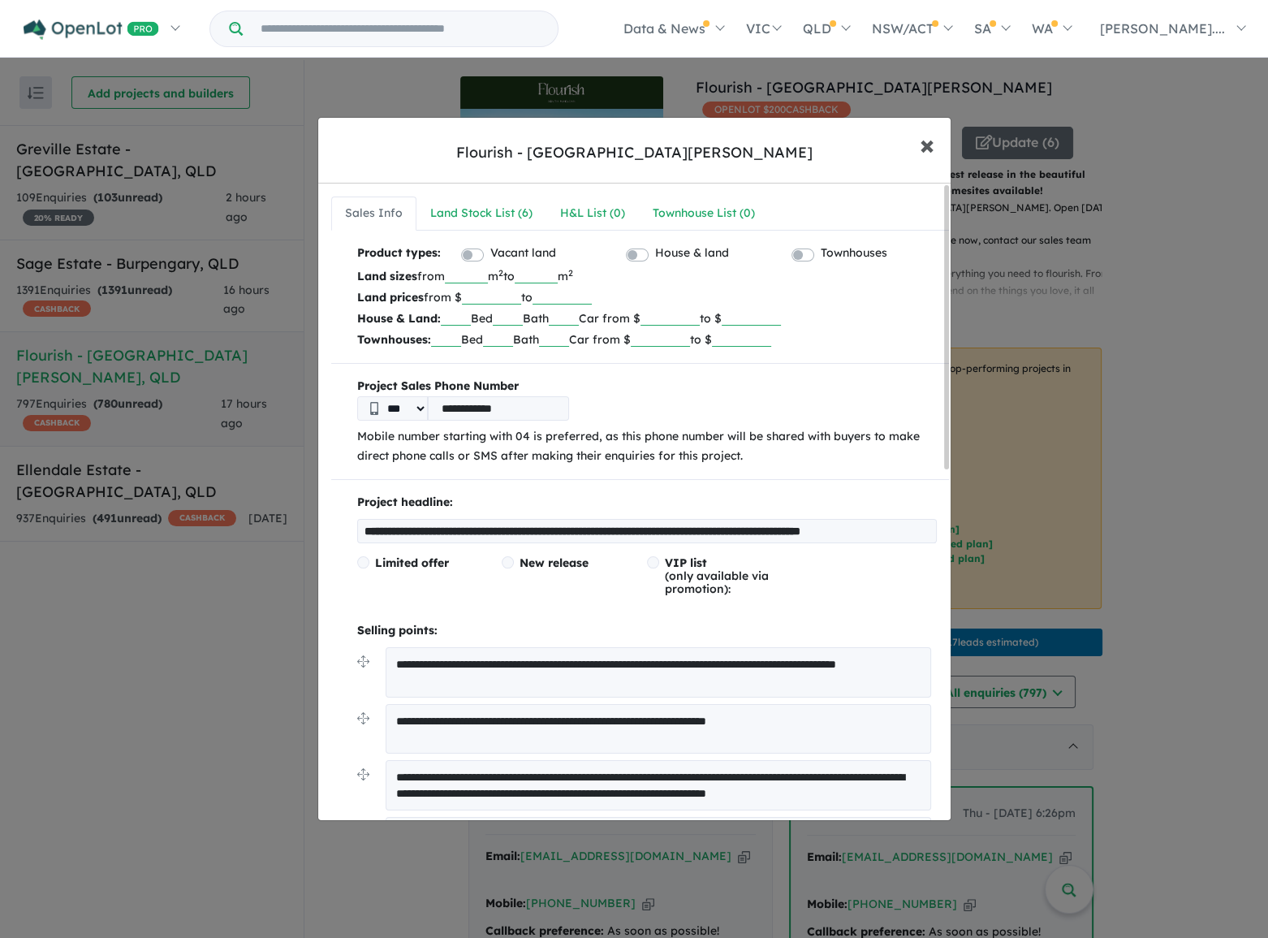
click at [923, 153] on span "×" at bounding box center [927, 144] width 15 height 35
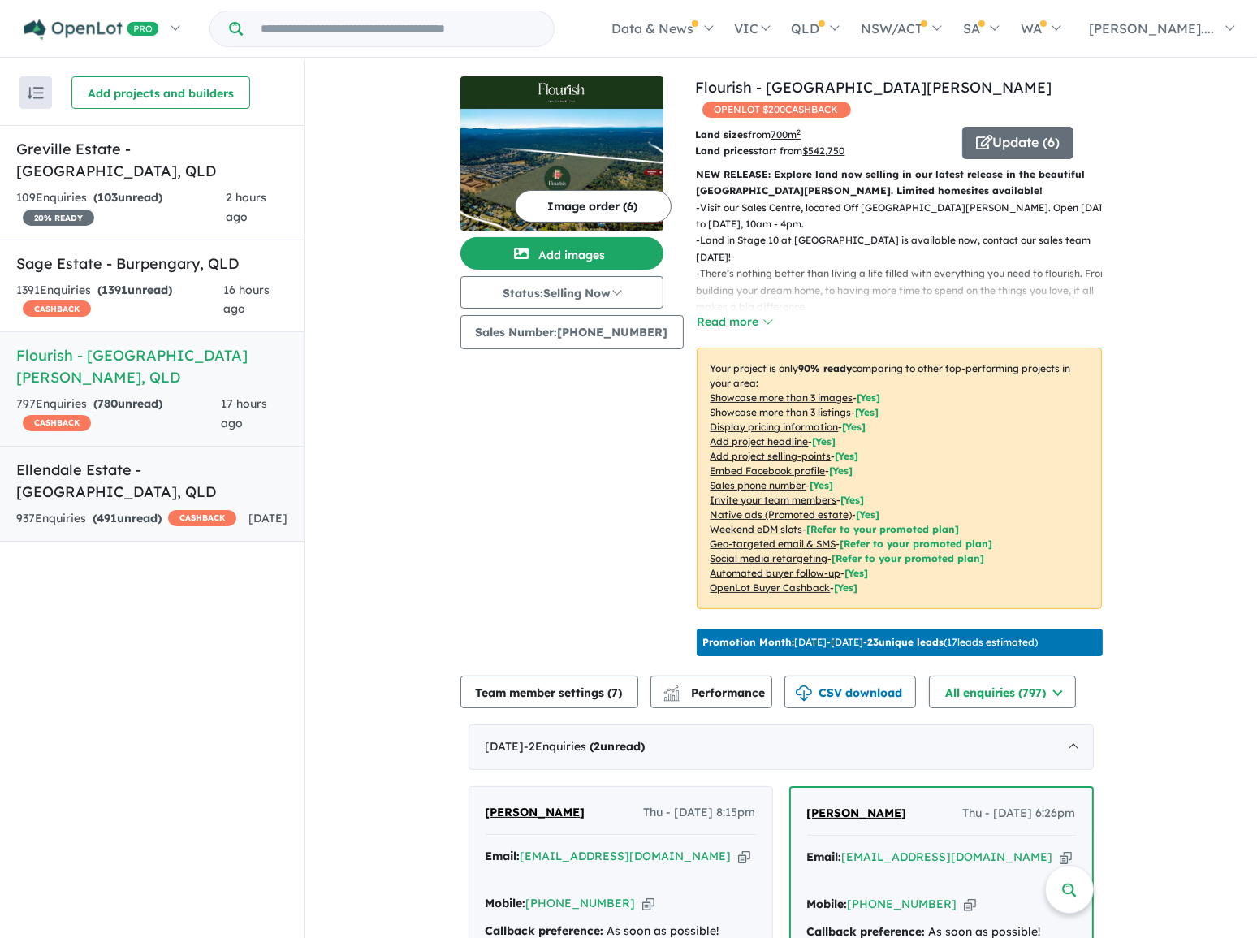
click at [117, 511] on span "491" at bounding box center [107, 518] width 20 height 15
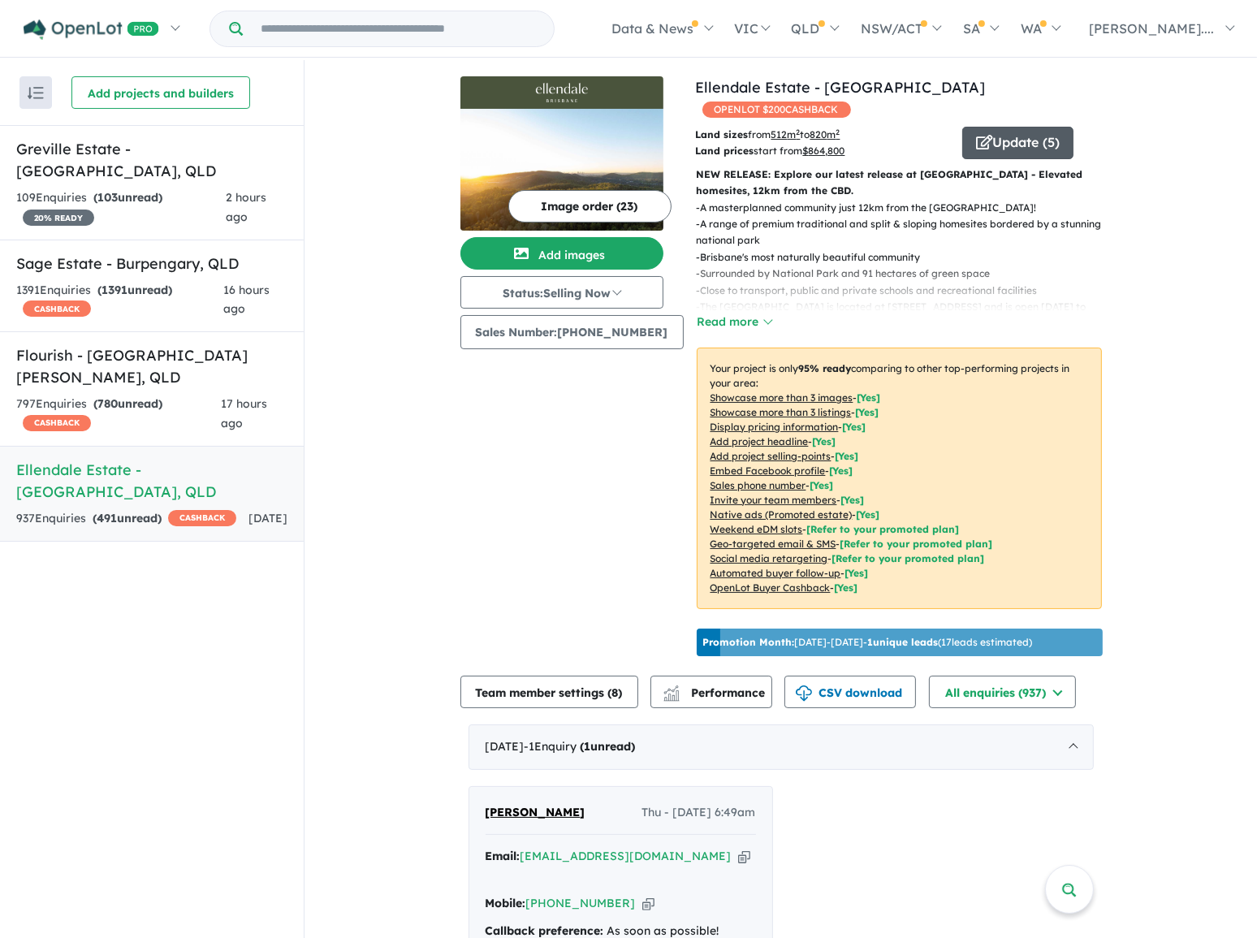
click at [1009, 127] on button "Update ( 5 )" at bounding box center [1017, 143] width 111 height 32
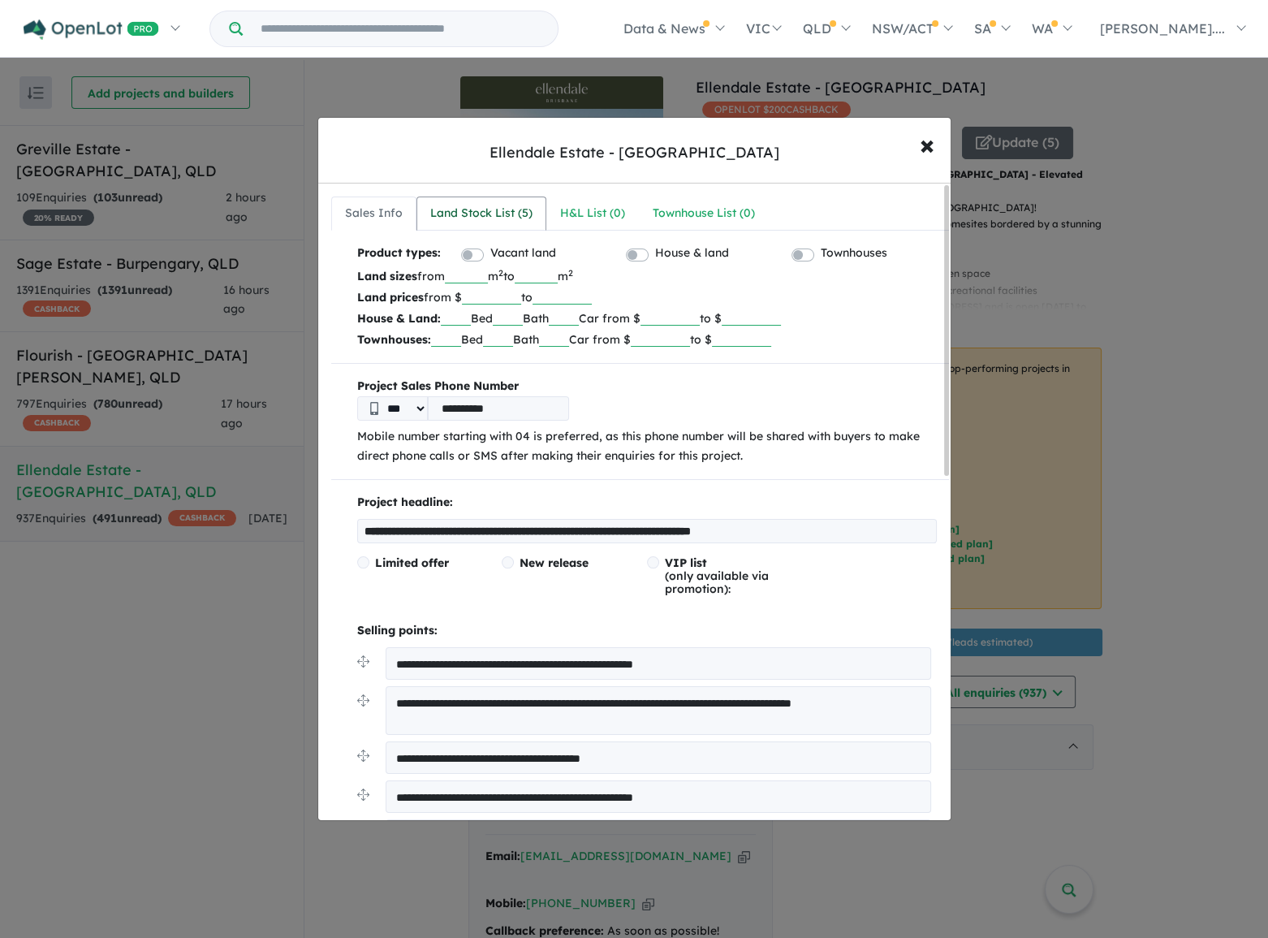
drag, startPoint x: 461, startPoint y: 210, endPoint x: 433, endPoint y: 211, distance: 28.4
click at [460, 210] on div "Land Stock List ( 5 )" at bounding box center [481, 213] width 102 height 19
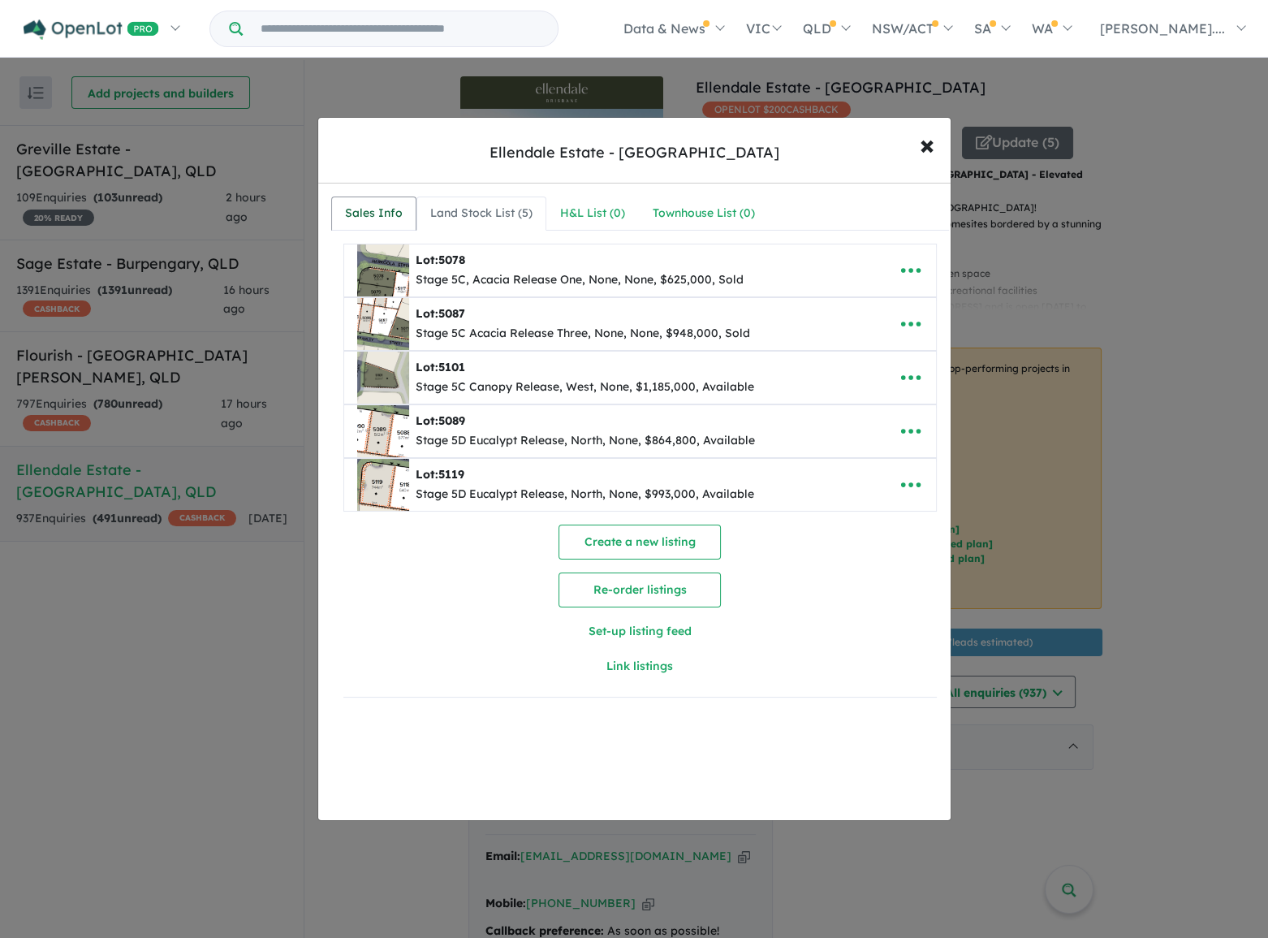
click at [374, 212] on div "Sales Info" at bounding box center [374, 213] width 58 height 19
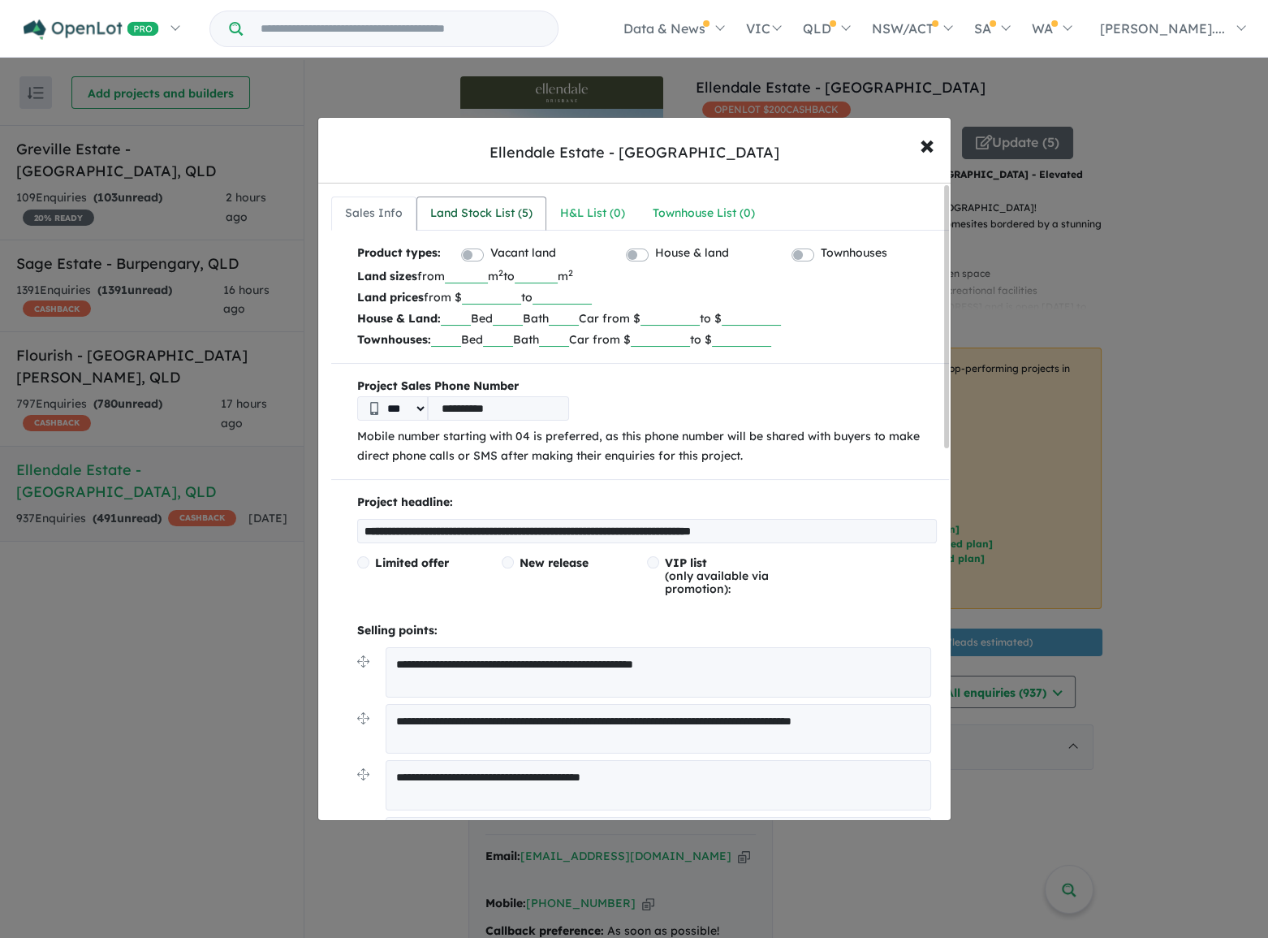
click at [512, 216] on div "Land Stock List ( 5 )" at bounding box center [481, 213] width 102 height 19
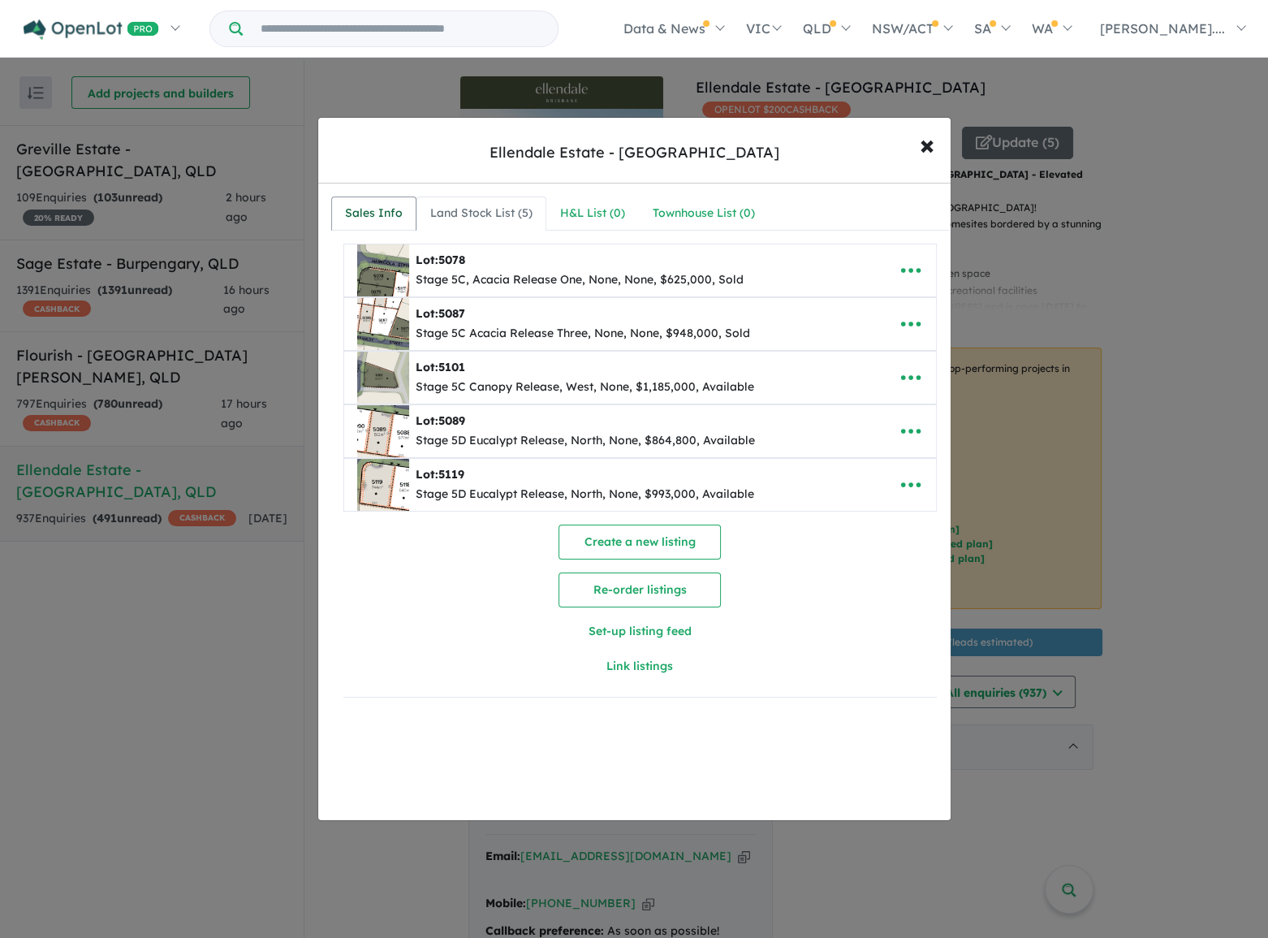
click at [369, 205] on div "Sales Info" at bounding box center [374, 213] width 58 height 19
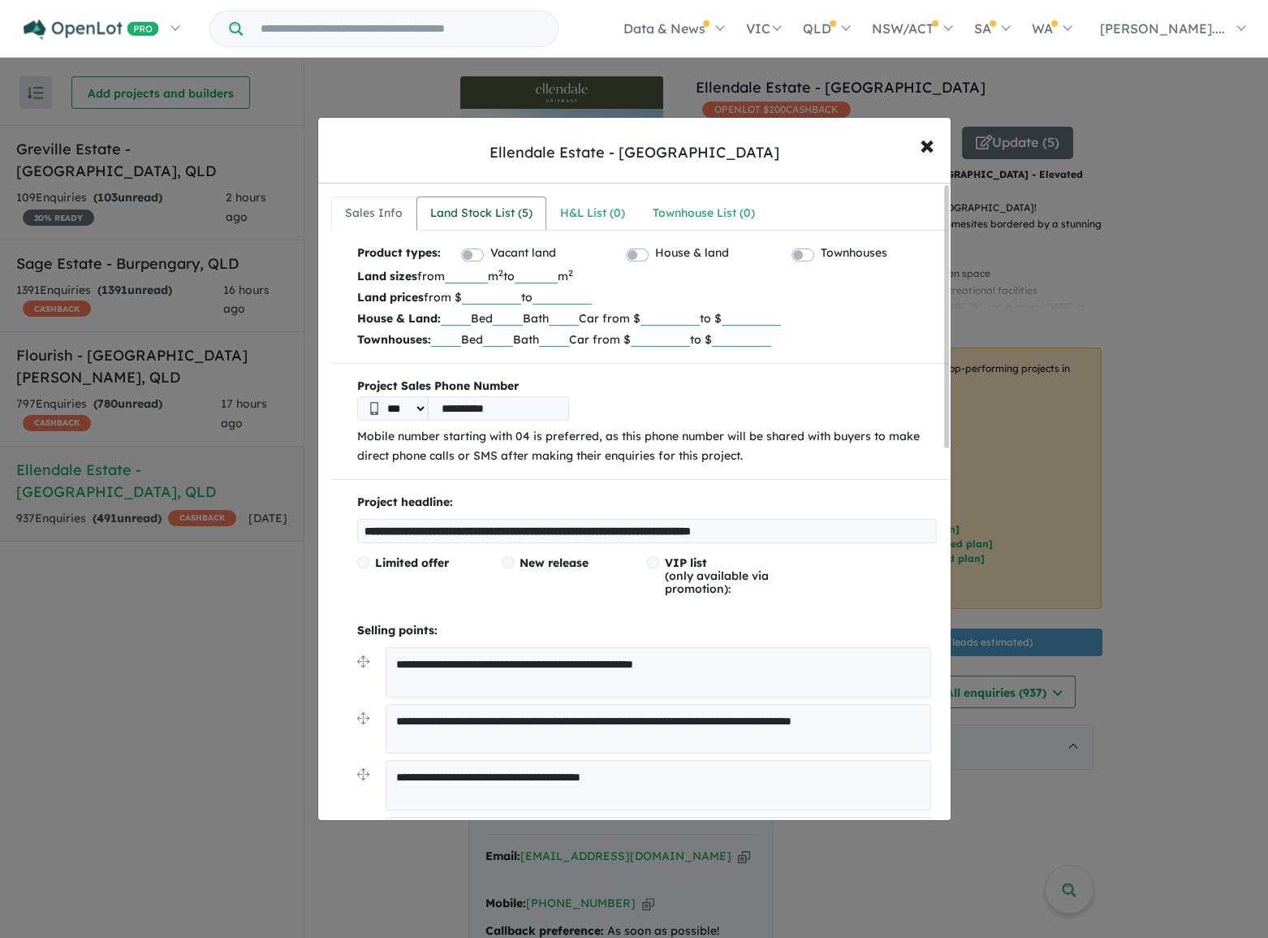
click at [425, 215] on link "Land Stock List ( 5 )" at bounding box center [482, 214] width 130 height 34
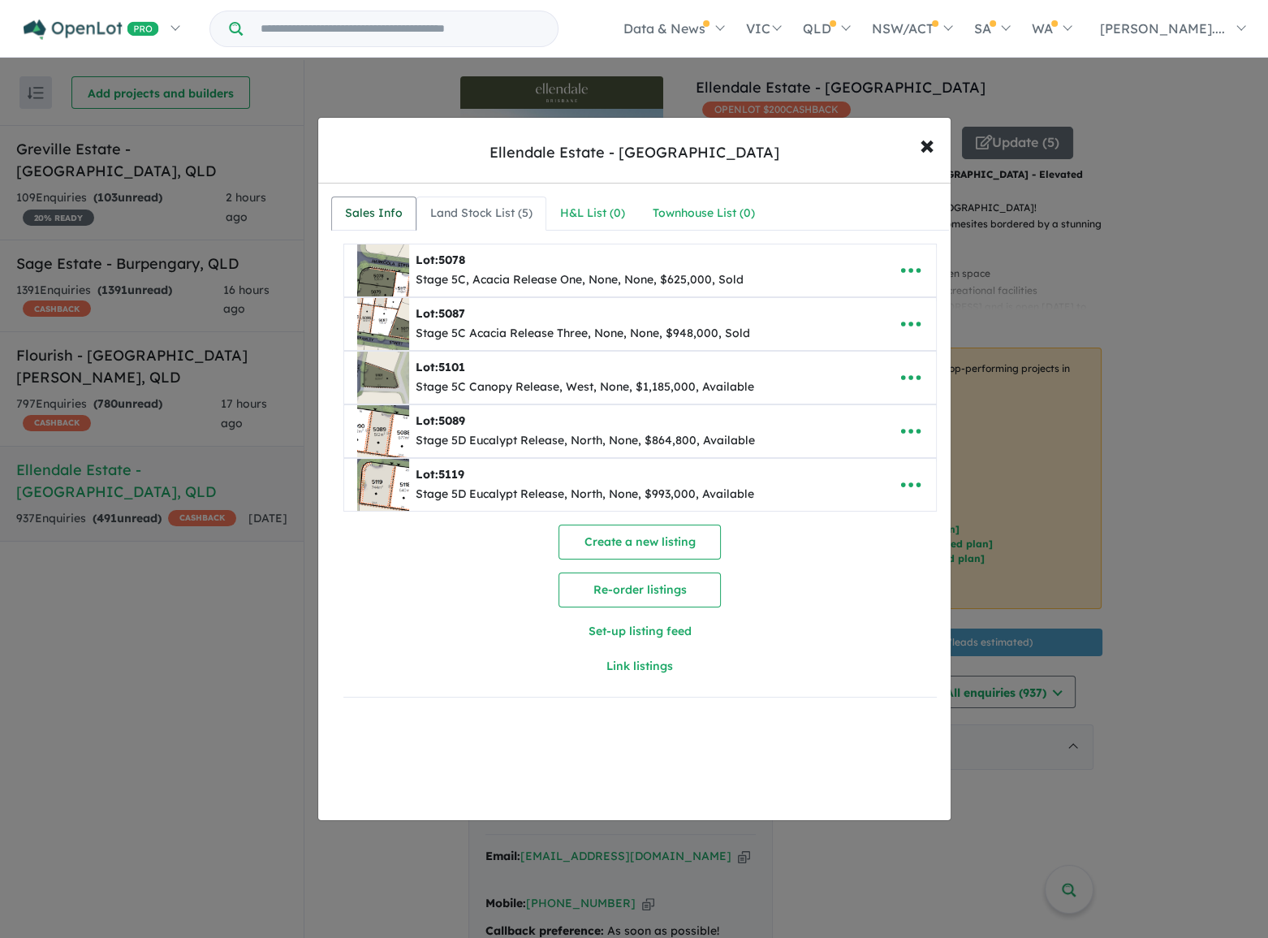
click at [400, 221] on link "Sales Info" at bounding box center [373, 214] width 85 height 34
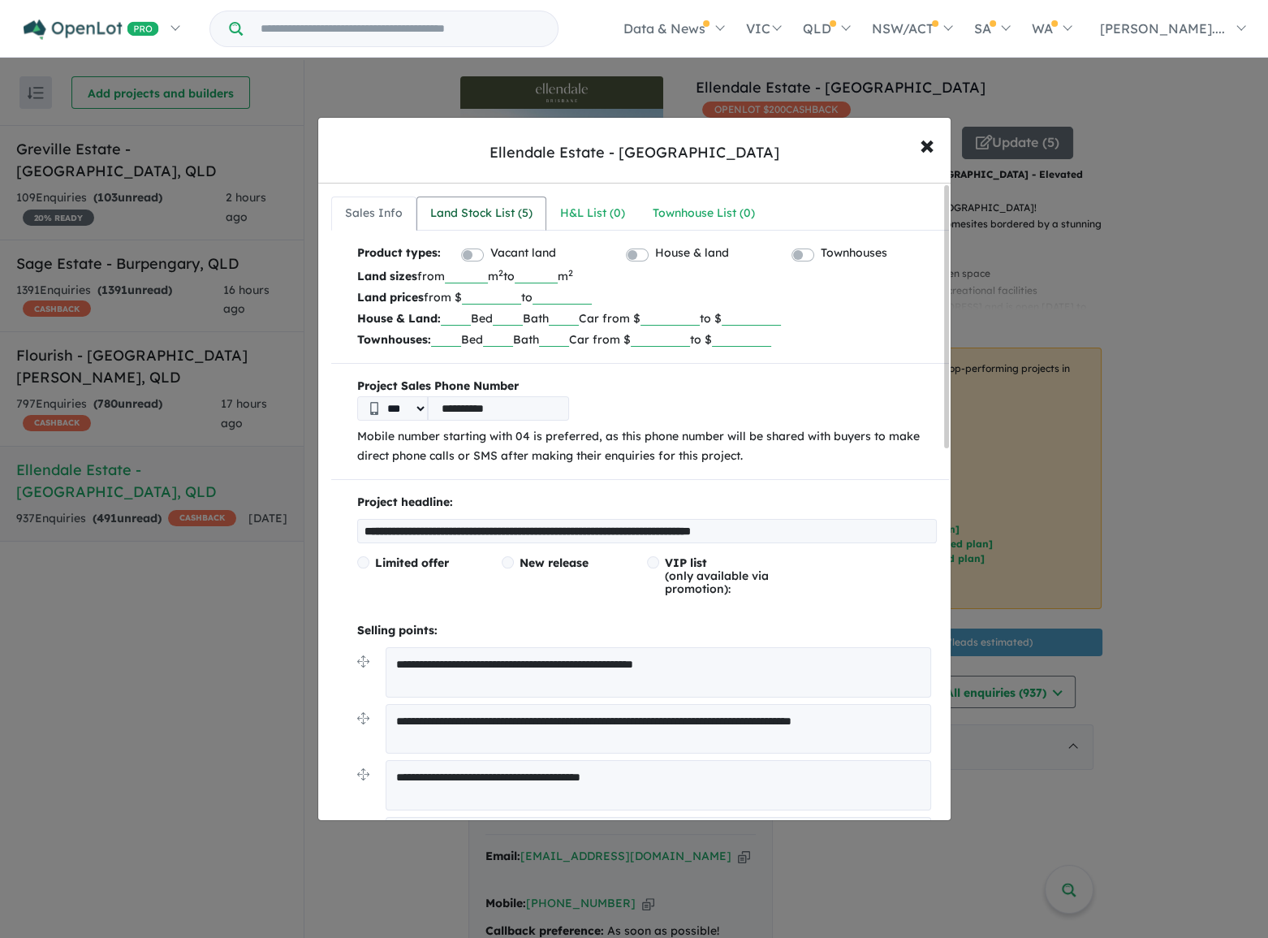
click at [470, 221] on div "Land Stock List ( 5 )" at bounding box center [481, 213] width 102 height 19
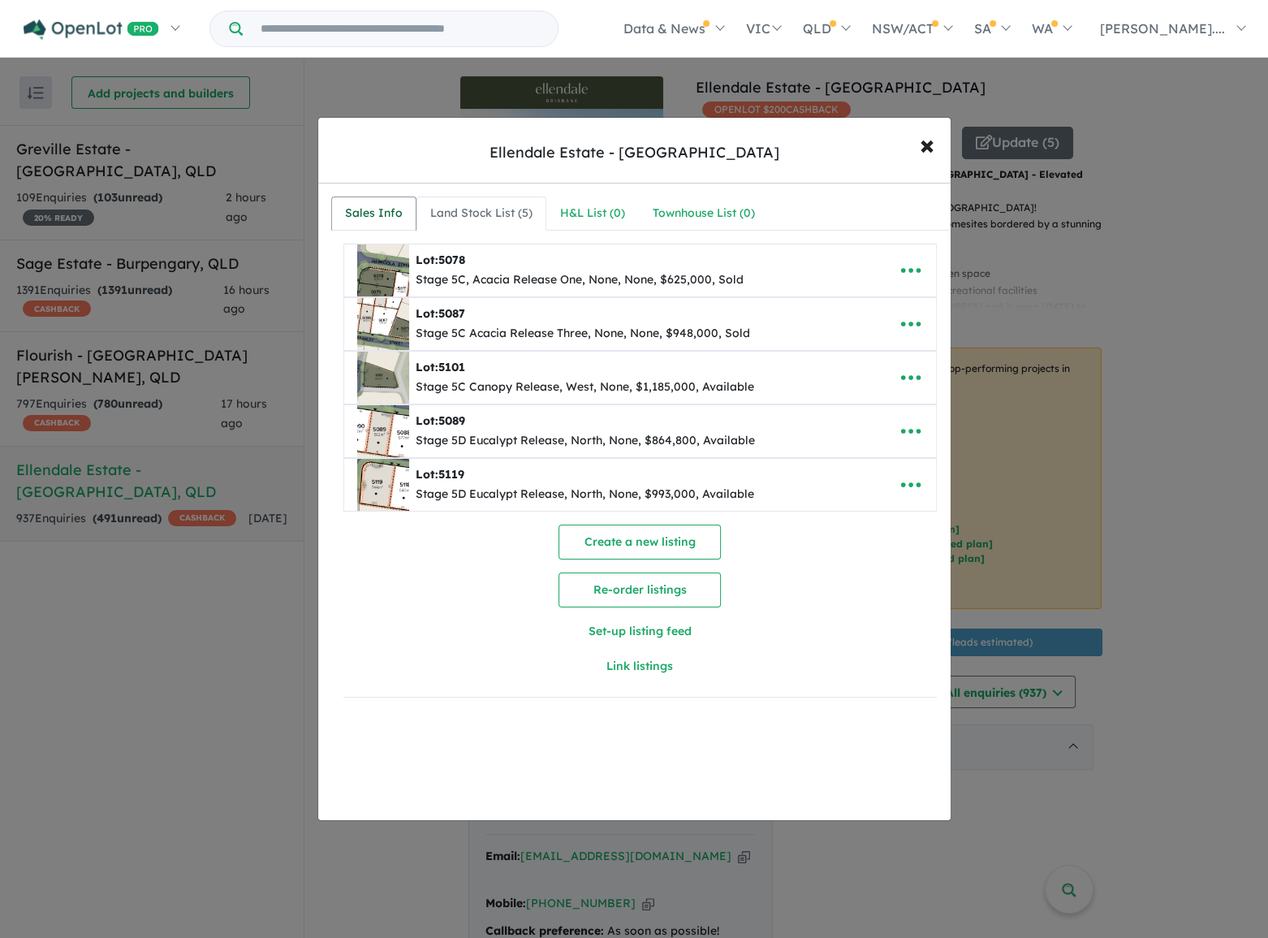
click at [389, 217] on div "Sales Info" at bounding box center [374, 213] width 58 height 19
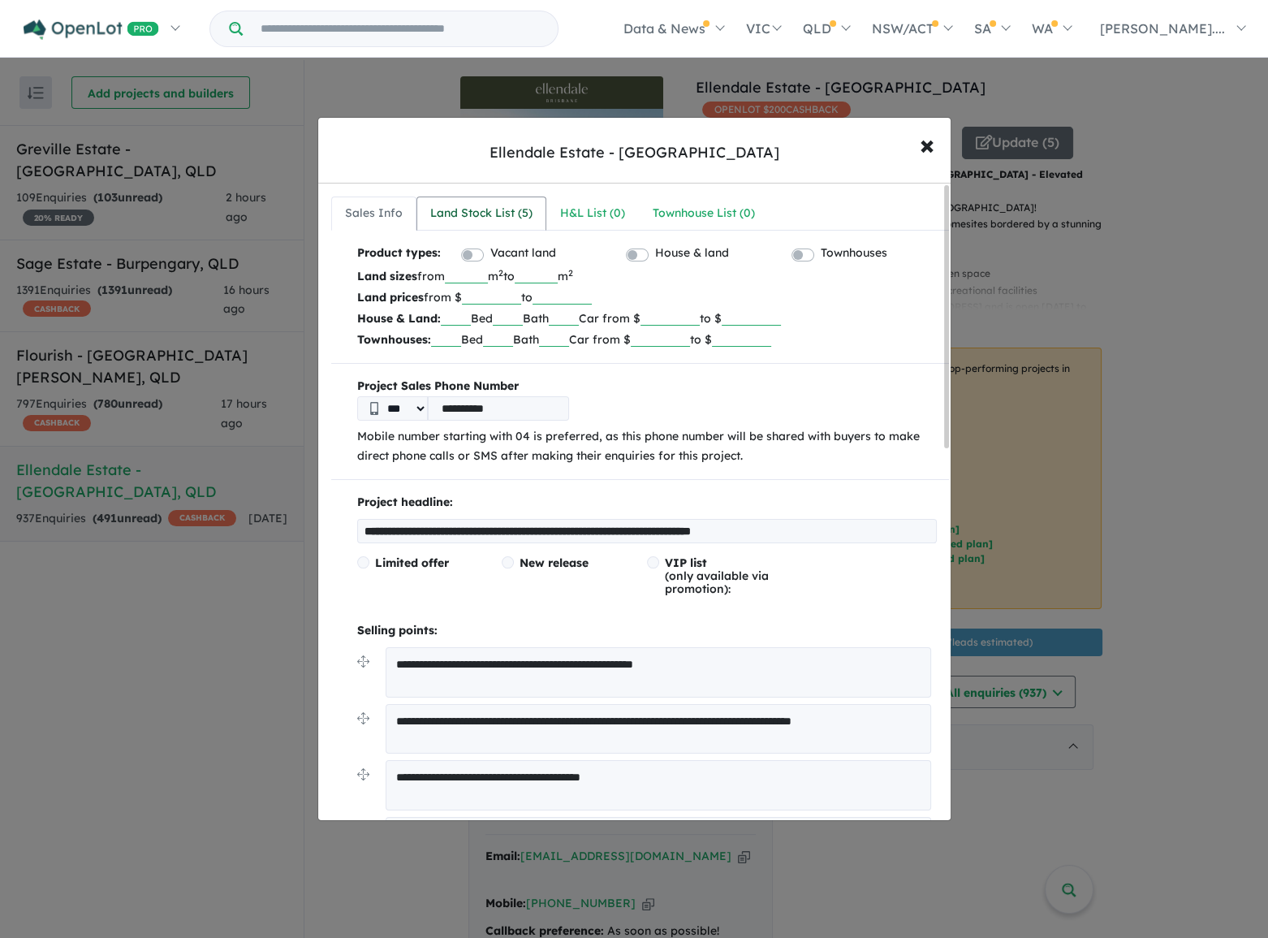
click at [447, 213] on div "Land Stock List ( 5 )" at bounding box center [481, 213] width 102 height 19
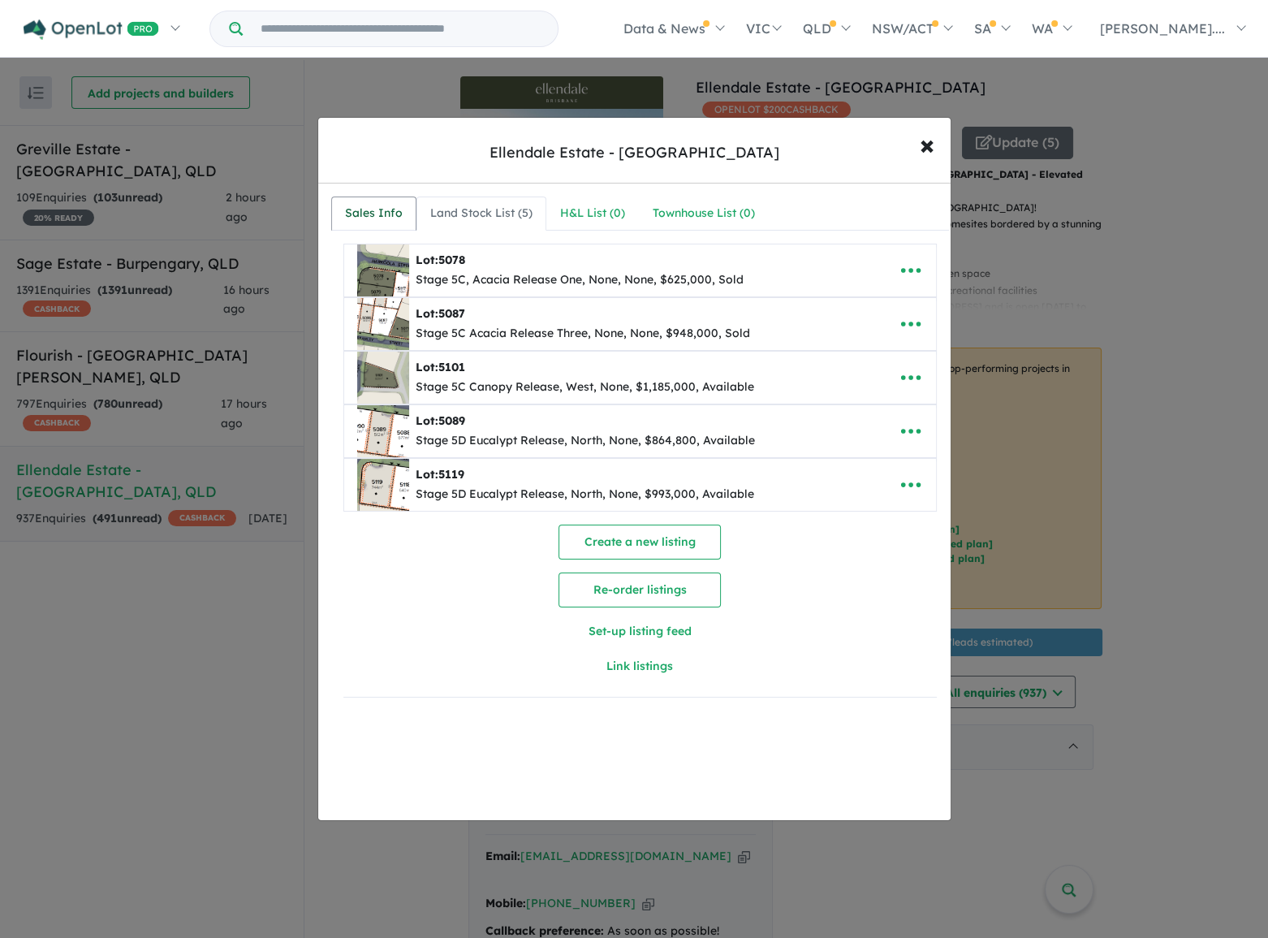
click at [393, 209] on div "Sales Info" at bounding box center [374, 213] width 58 height 19
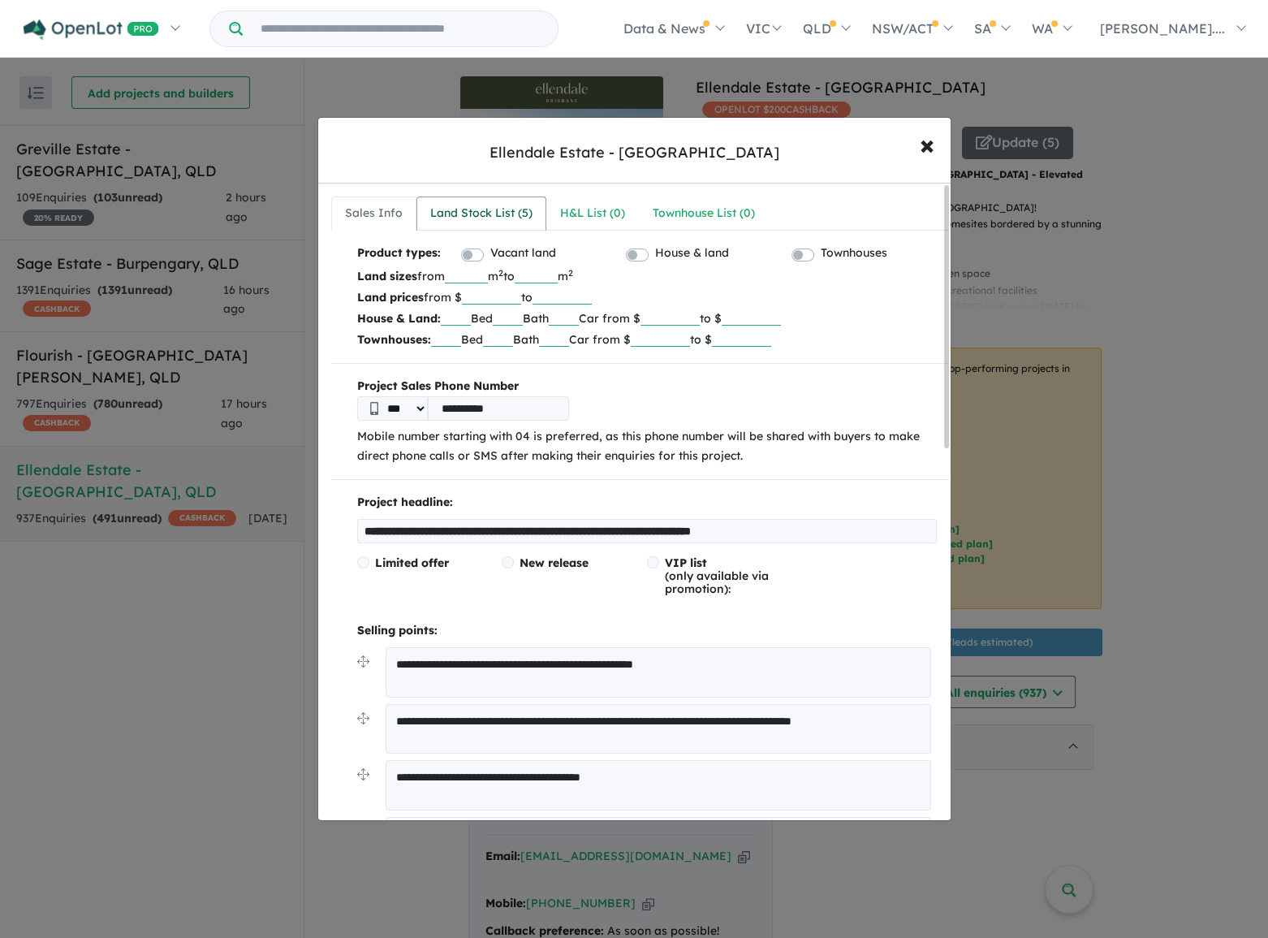
click at [474, 209] on div "Land Stock List ( 5 )" at bounding box center [481, 213] width 102 height 19
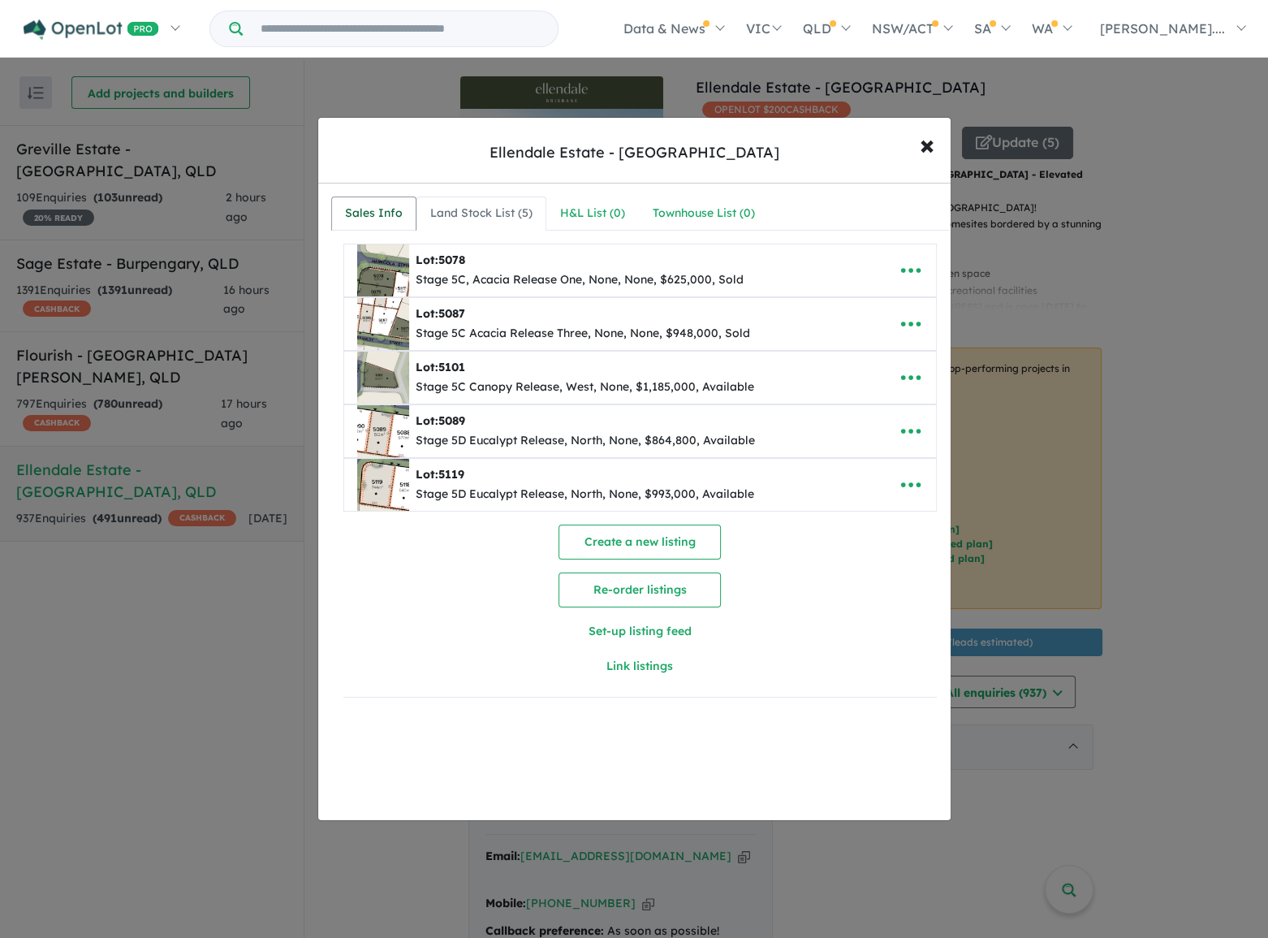
click at [400, 218] on link "Sales Info" at bounding box center [373, 214] width 85 height 34
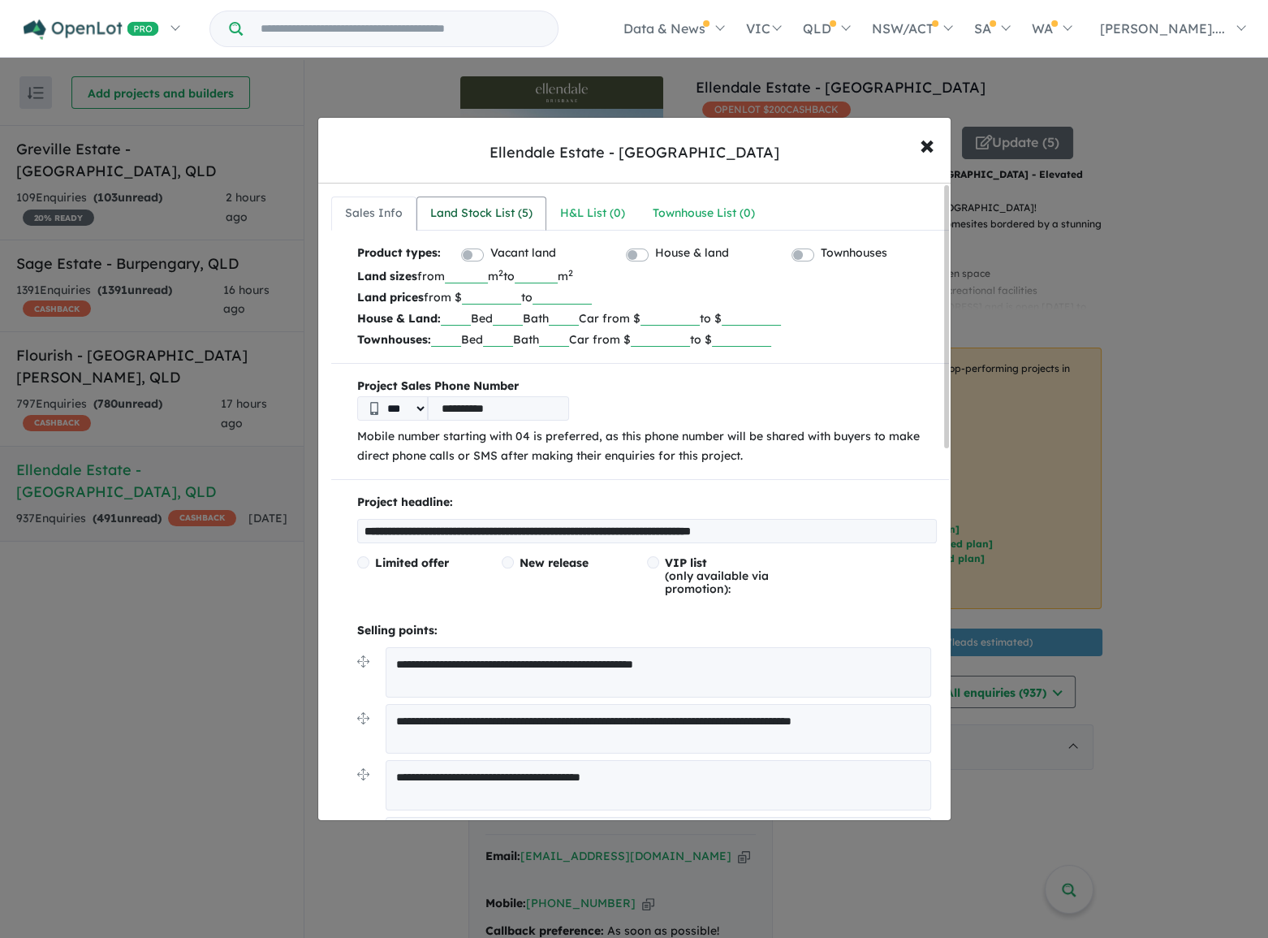
click at [466, 208] on div "Land Stock List ( 5 )" at bounding box center [481, 213] width 102 height 19
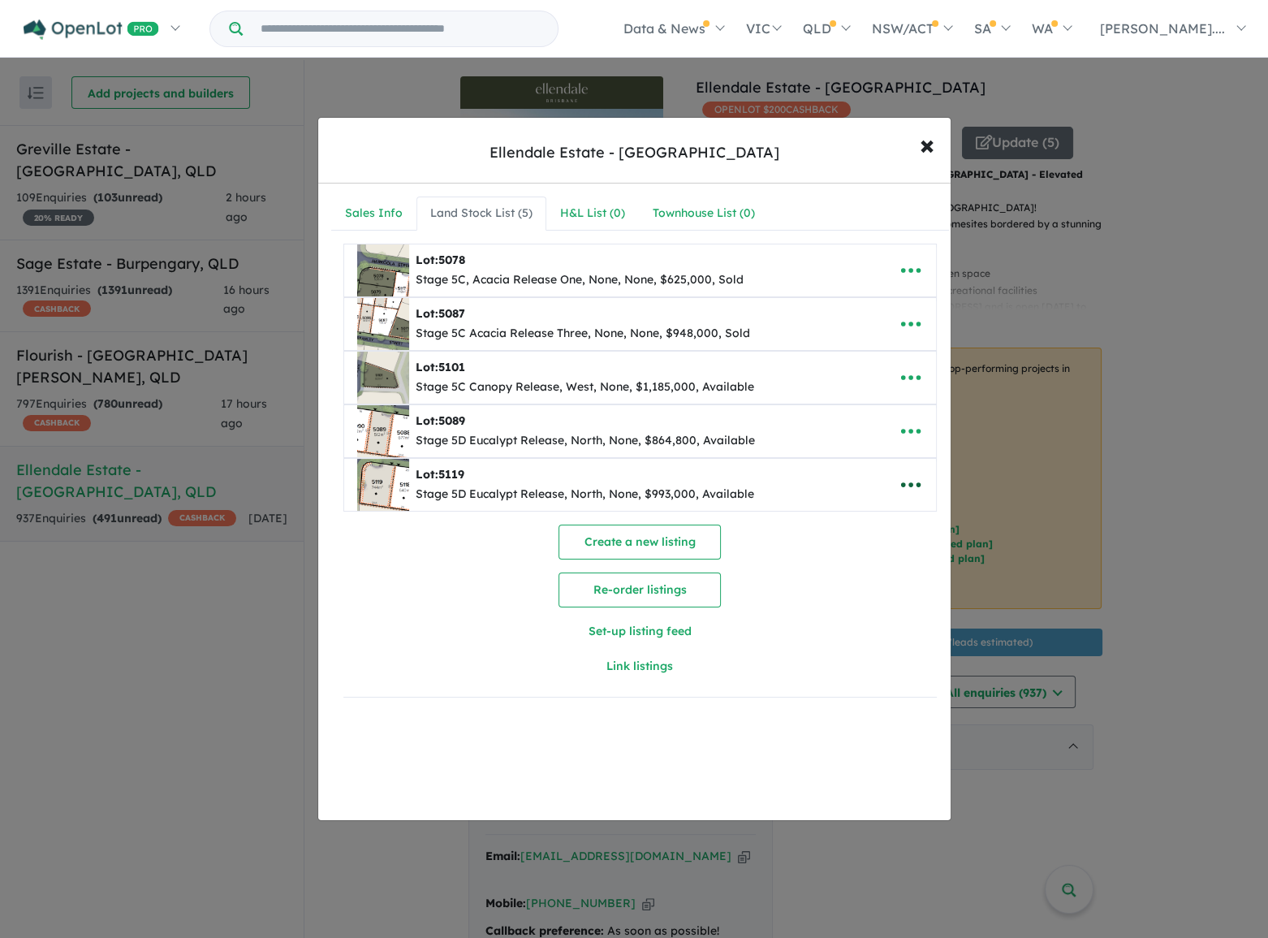
click at [918, 476] on icon "button" at bounding box center [911, 485] width 24 height 24
click at [875, 523] on link "Edit" at bounding box center [875, 524] width 120 height 37
select select "*****"
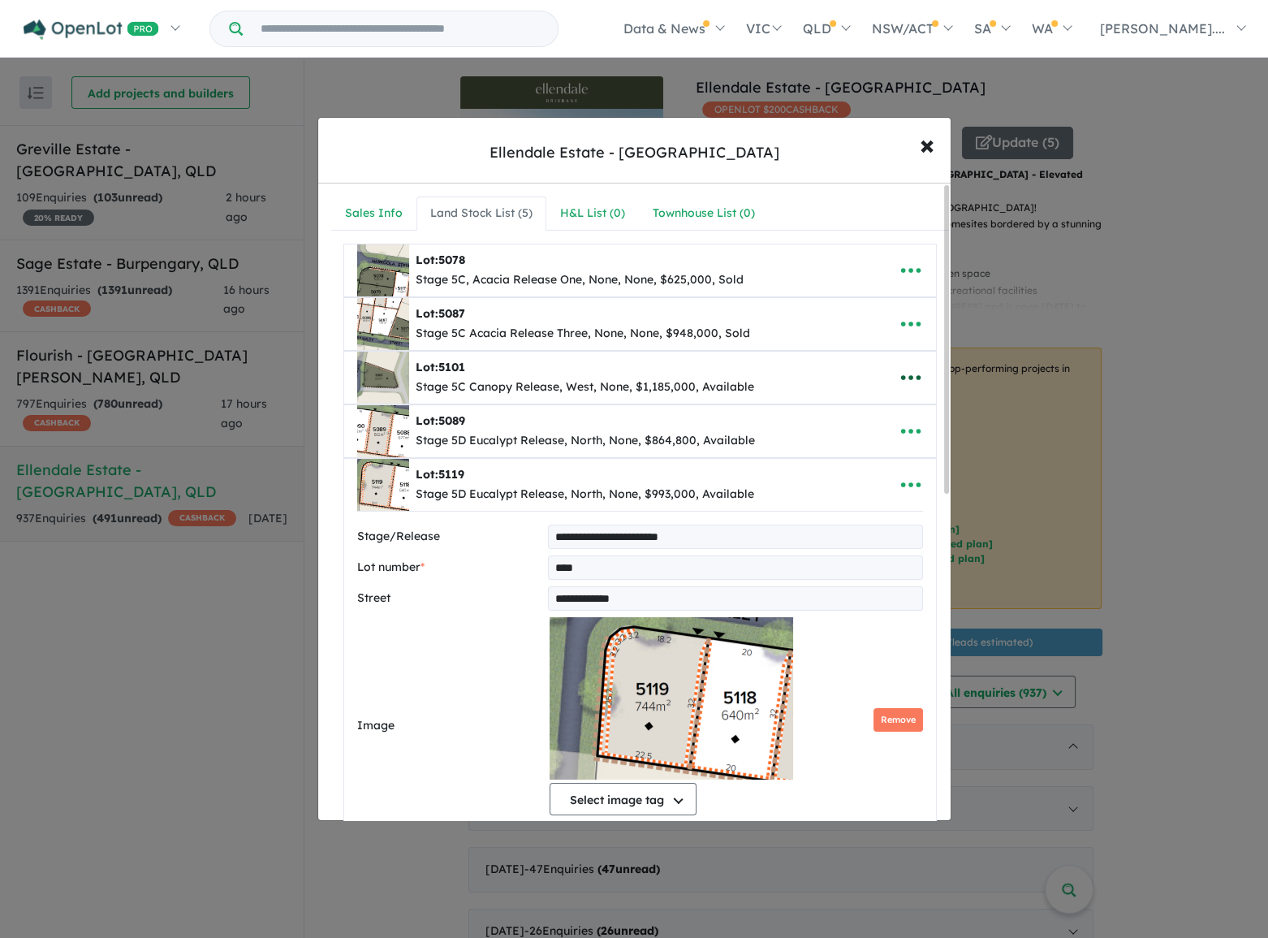
click at [909, 378] on icon "button" at bounding box center [911, 377] width 24 height 24
click at [862, 415] on link "Edit" at bounding box center [875, 417] width 120 height 37
select select "****"
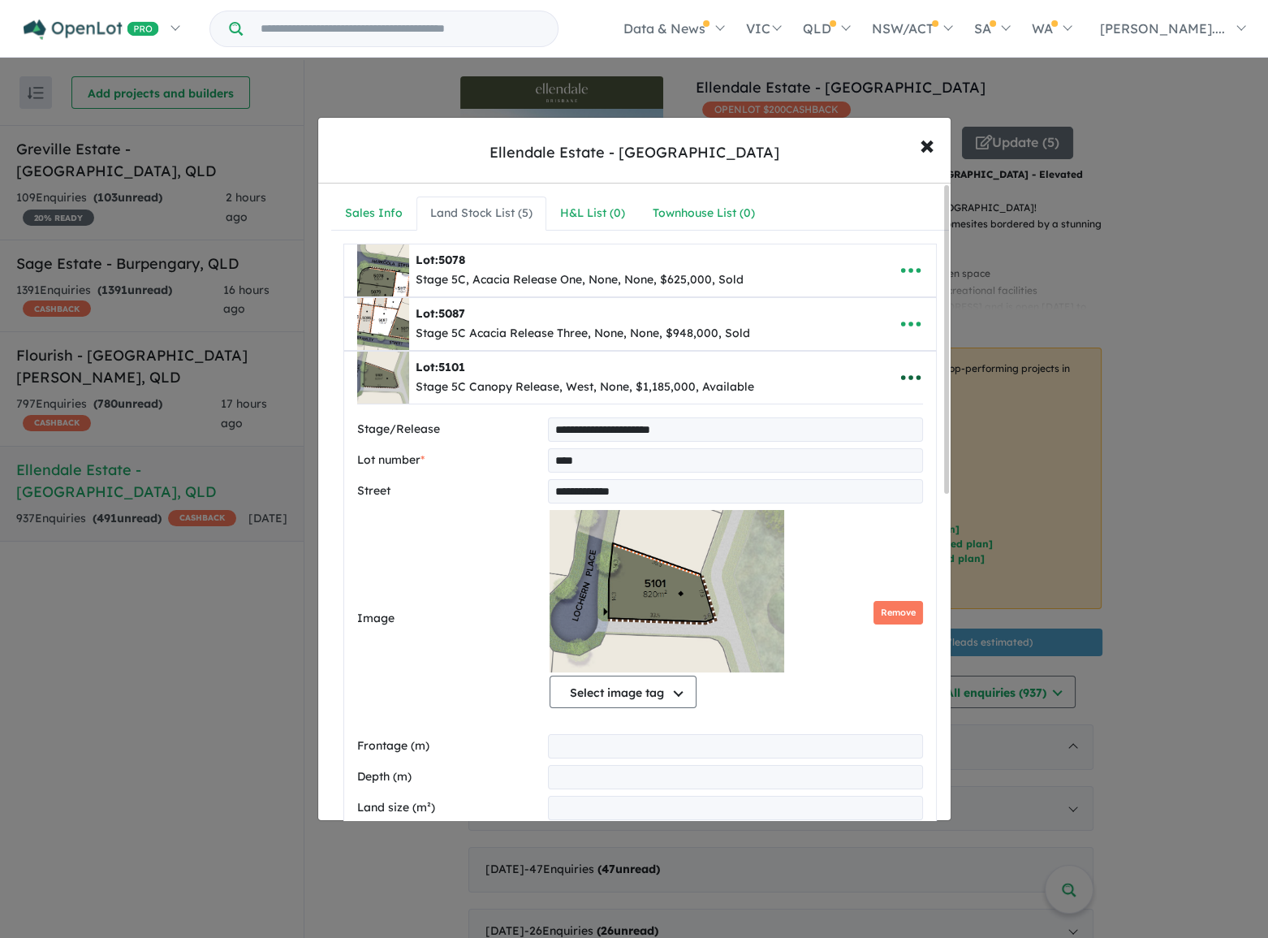
click at [901, 377] on icon "button" at bounding box center [910, 377] width 19 height 5
click at [935, 142] on button "× Close" at bounding box center [927, 145] width 47 height 44
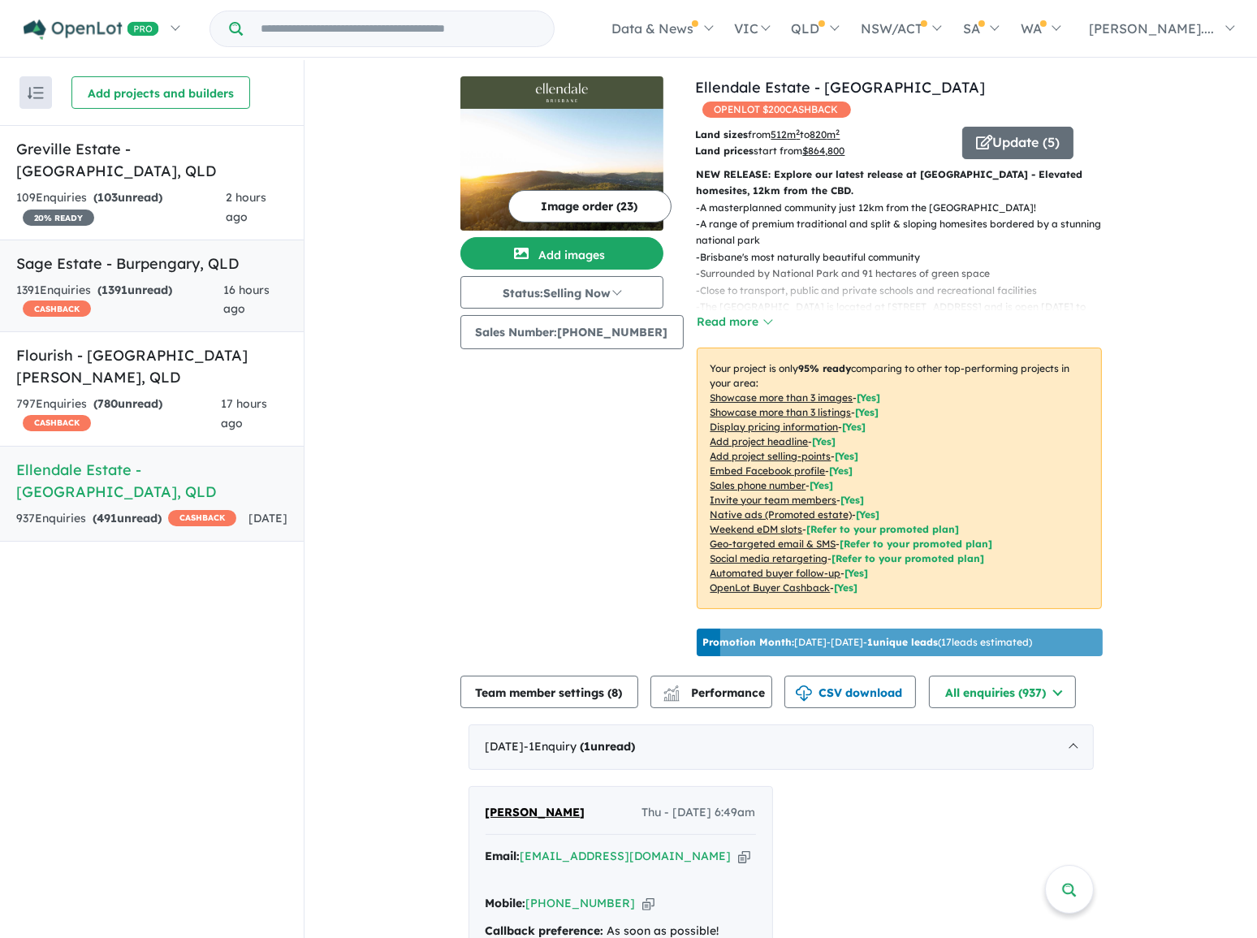
click at [127, 283] on span "1391" at bounding box center [115, 290] width 26 height 15
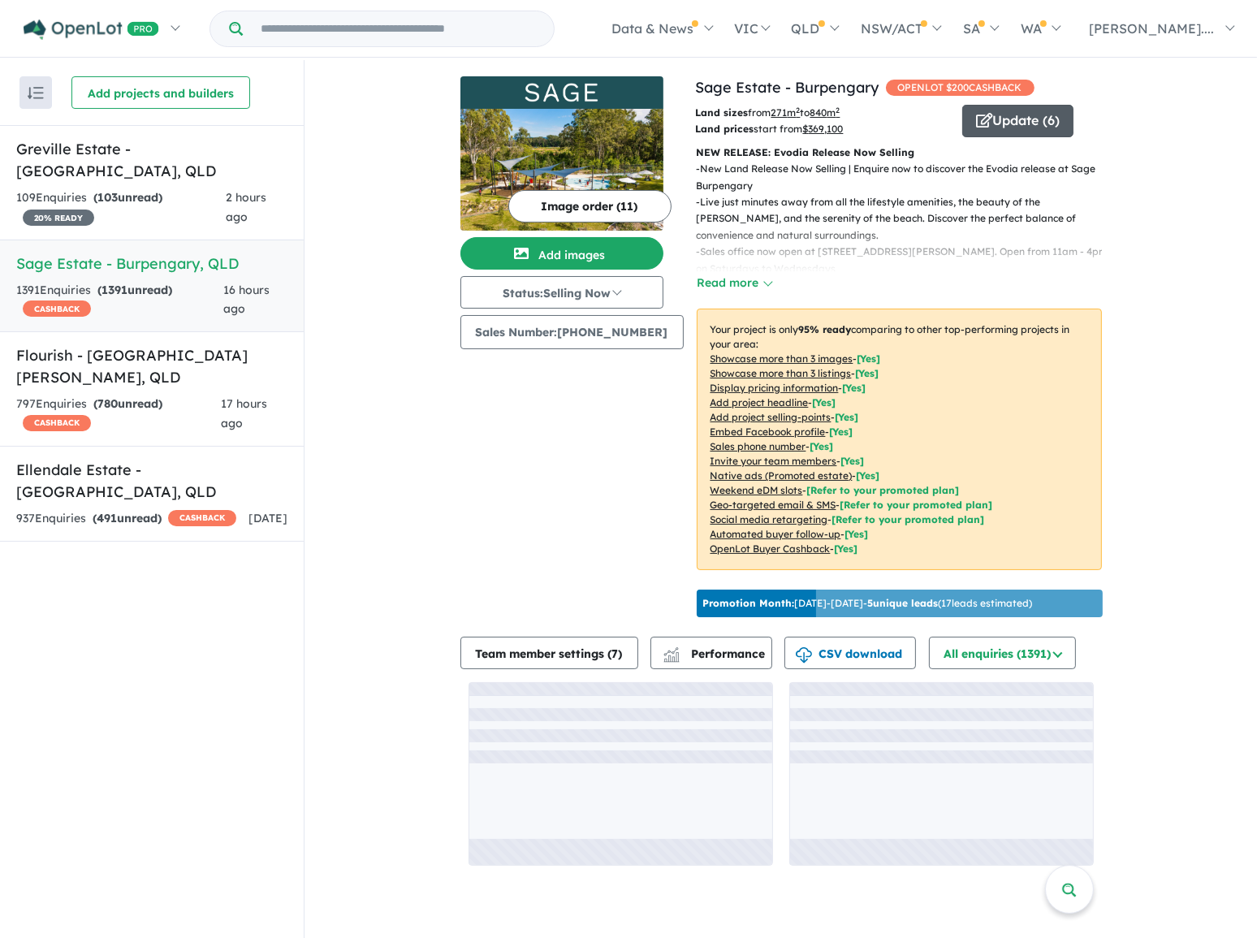
click at [987, 123] on button "Update ( 6 )" at bounding box center [1017, 121] width 111 height 32
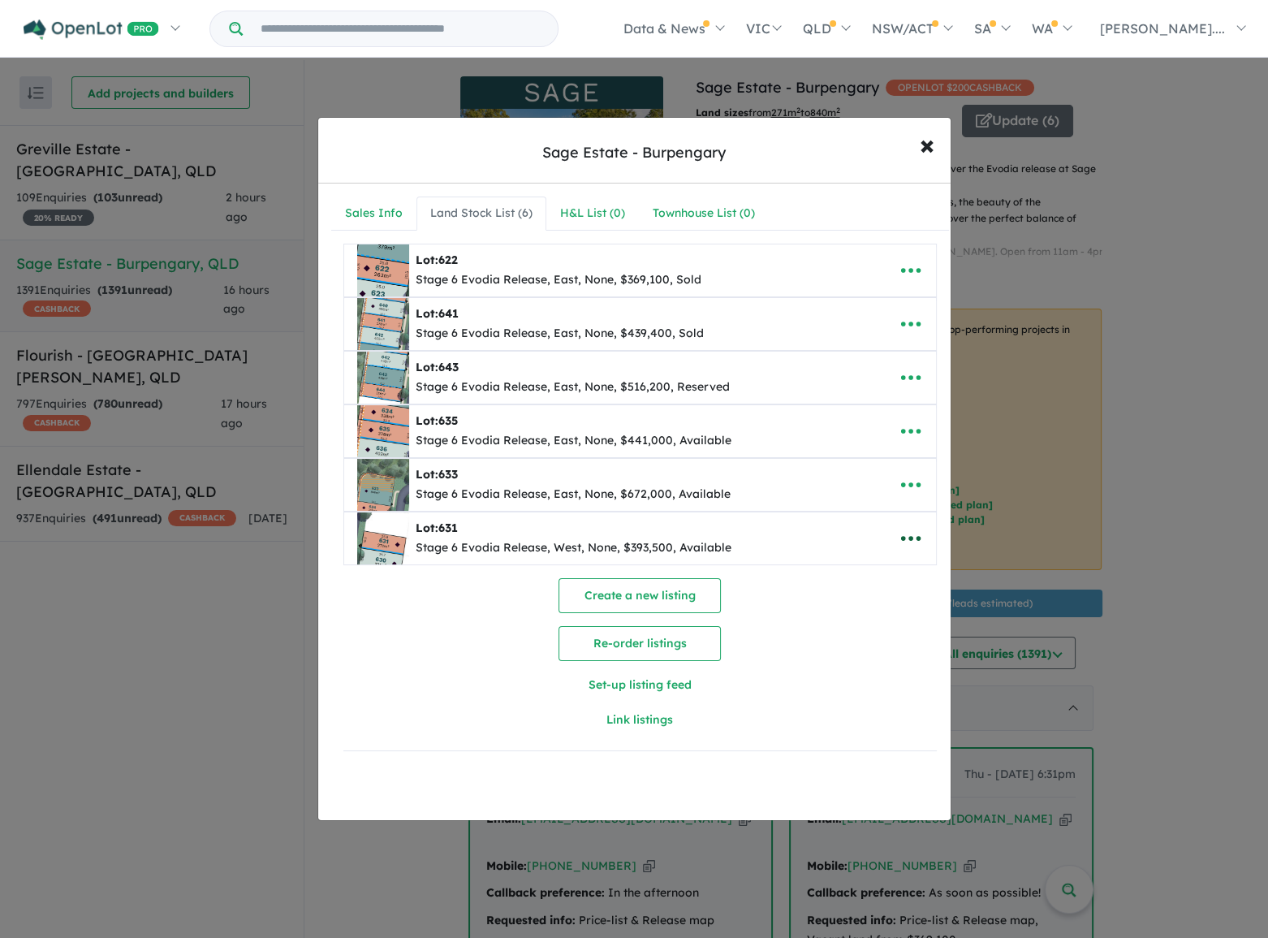
click at [914, 536] on icon "button" at bounding box center [910, 538] width 19 height 5
click at [868, 617] on link "Remove" at bounding box center [875, 615] width 120 height 37
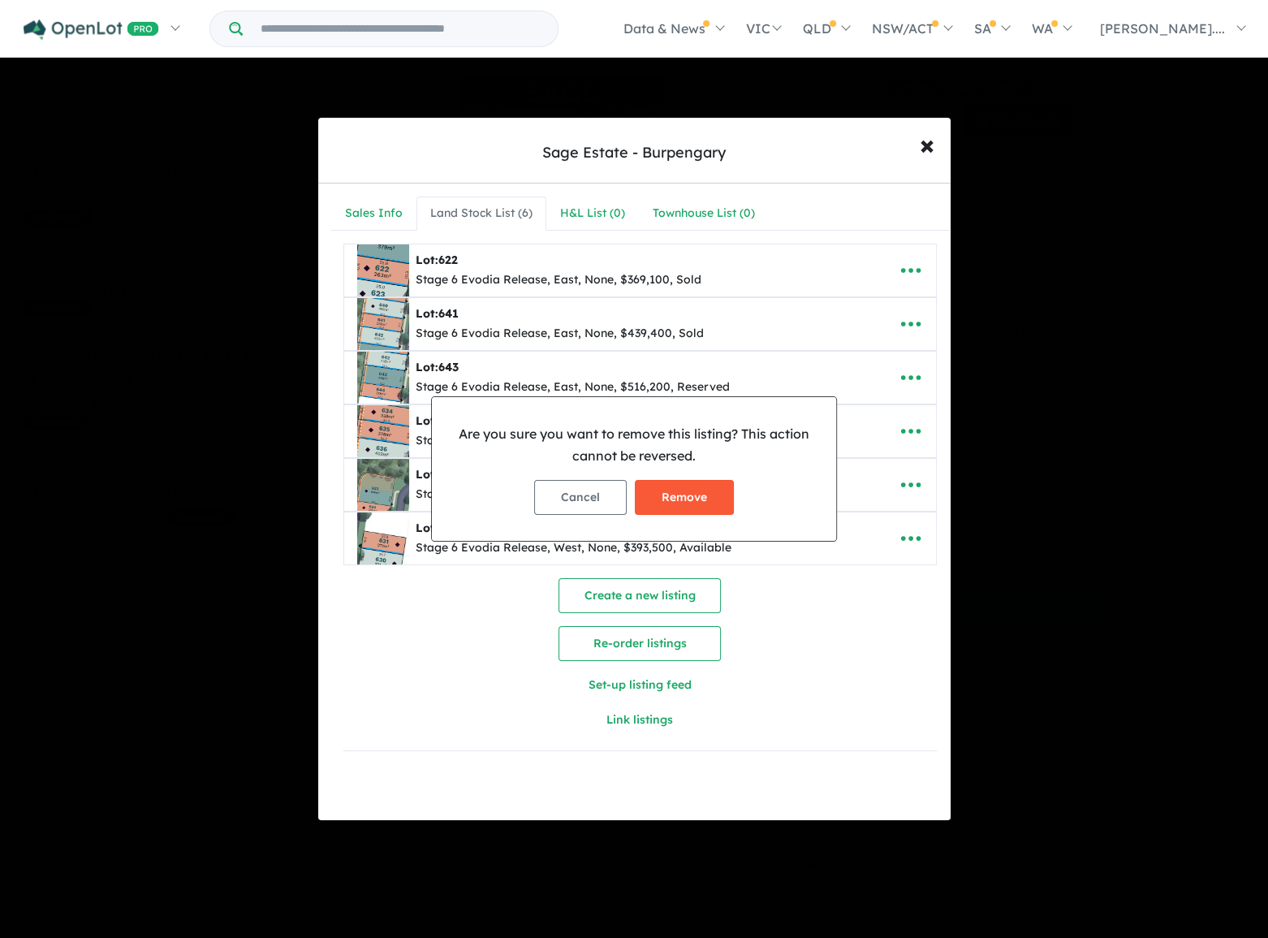
click at [688, 499] on button "Remove" at bounding box center [684, 497] width 99 height 35
